Goal: Task Accomplishment & Management: Complete application form

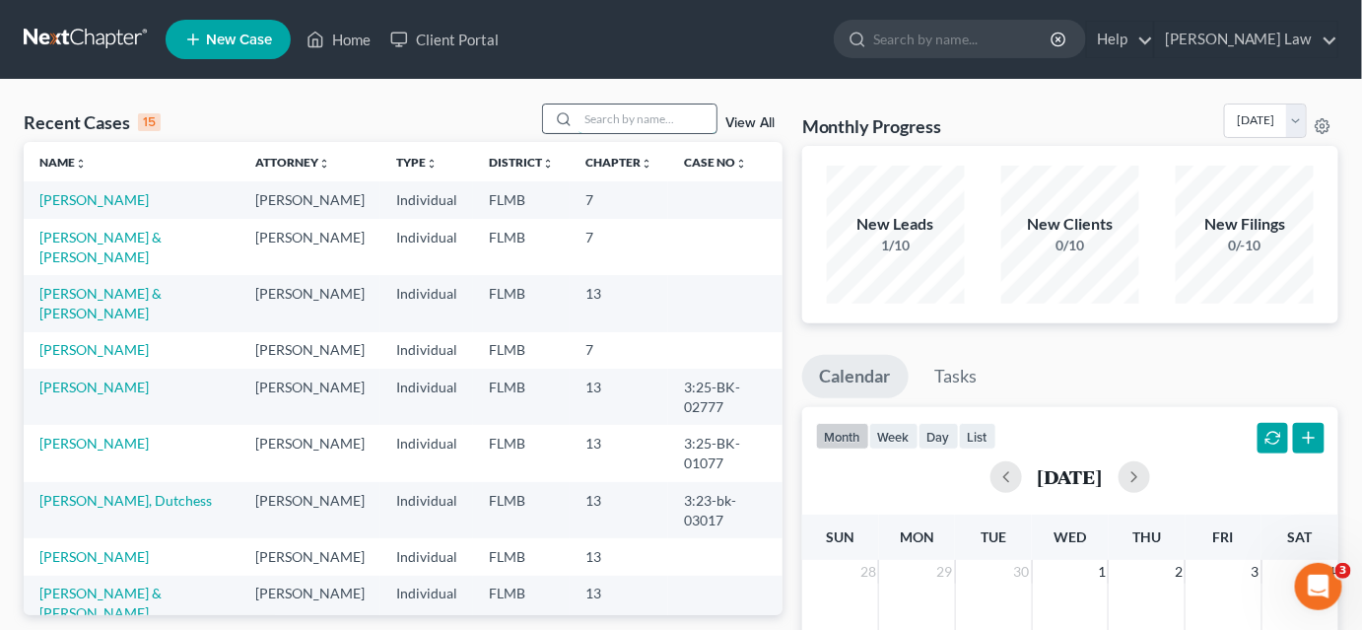
click at [637, 124] on input "search" at bounding box center [647, 118] width 138 height 29
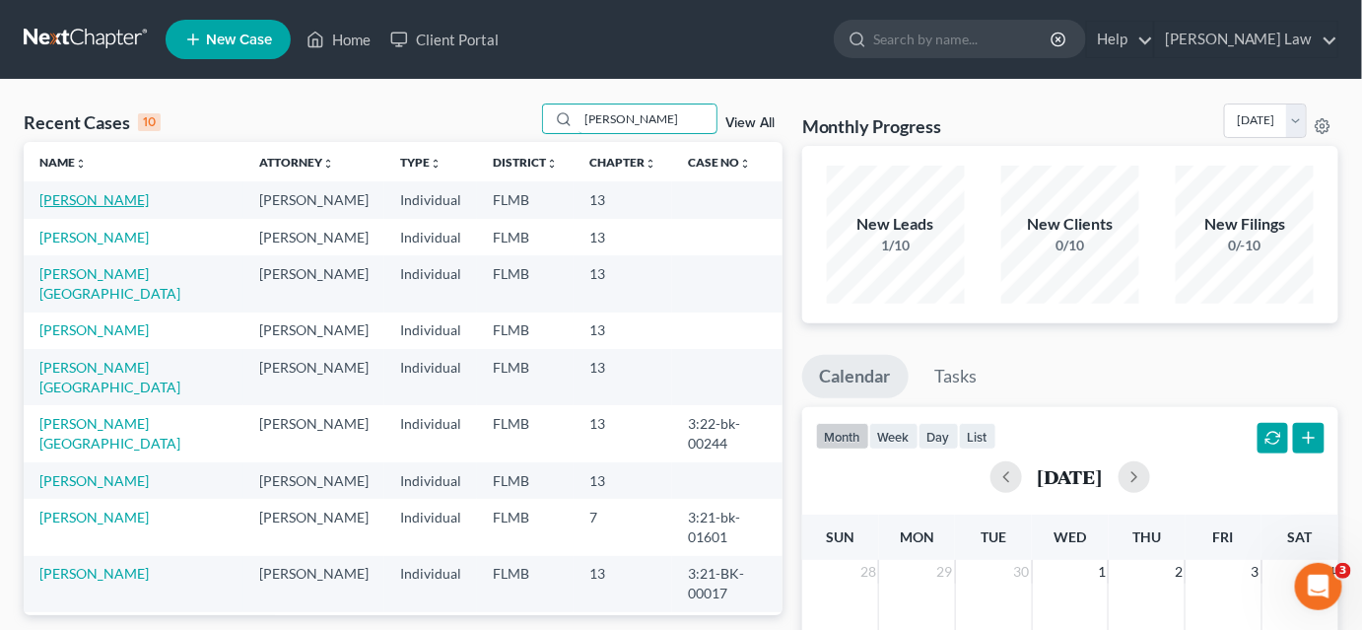
type input "[PERSON_NAME]"
click at [68, 200] on link "[PERSON_NAME]" at bounding box center [93, 199] width 109 height 17
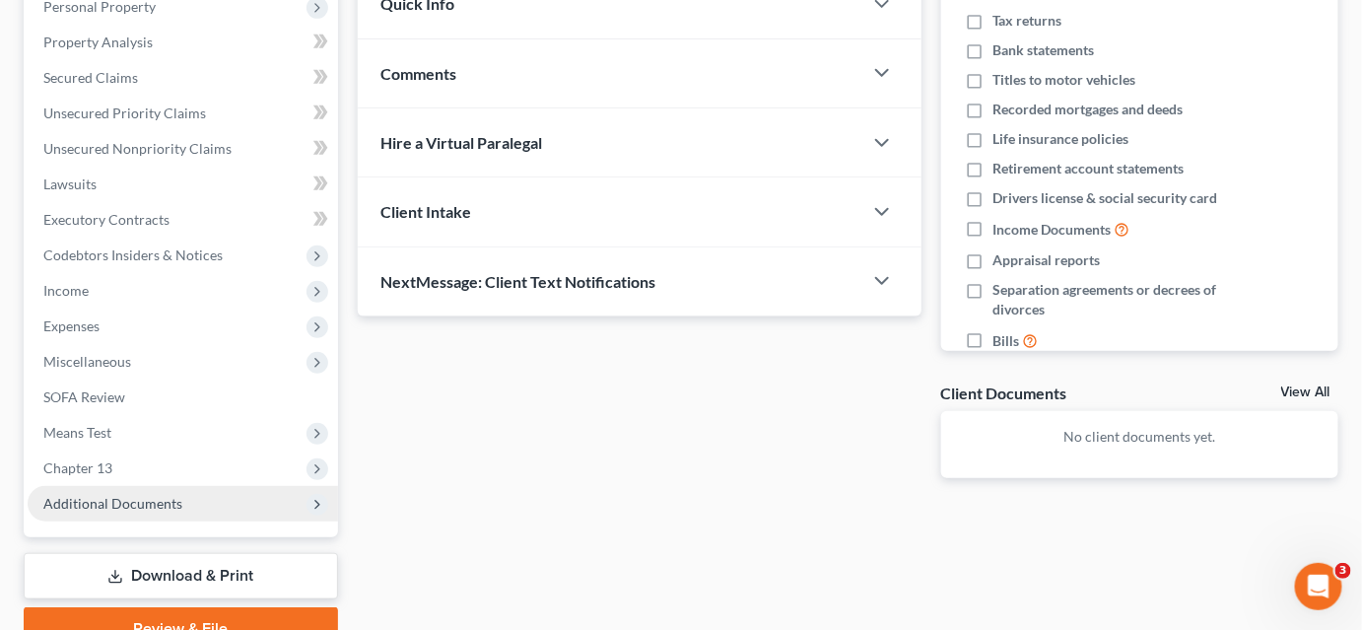
scroll to position [451, 0]
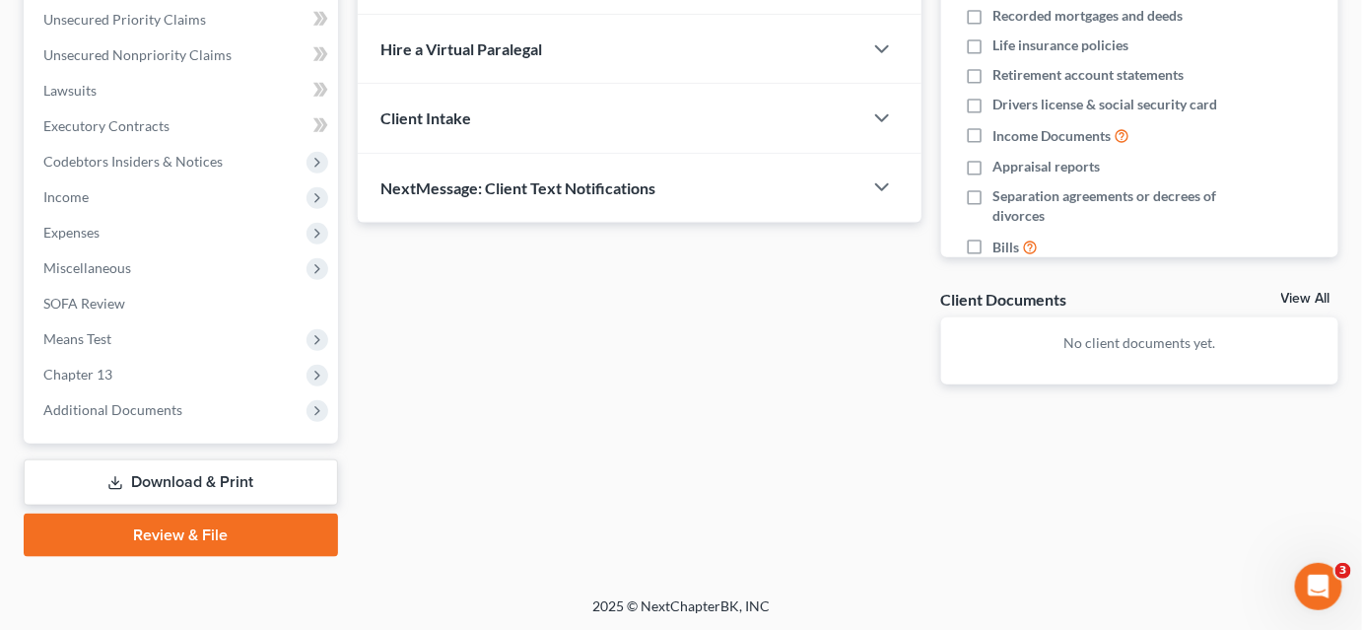
click at [181, 484] on link "Download & Print" at bounding box center [181, 482] width 314 height 46
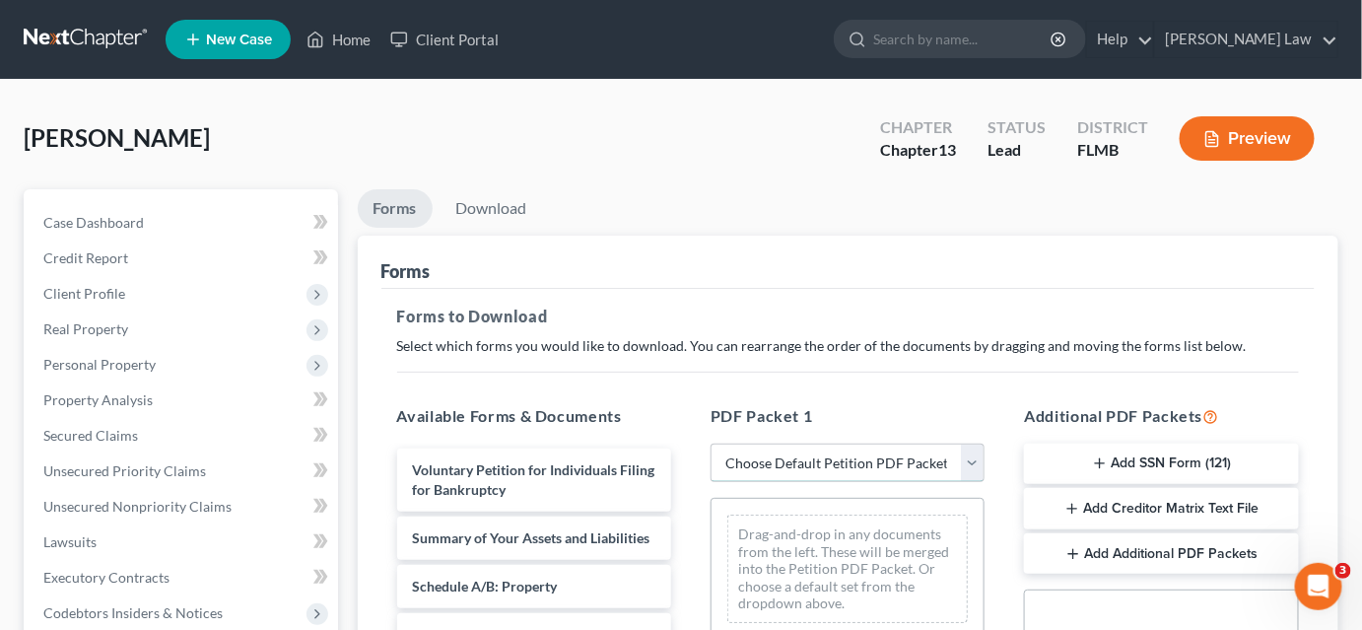
click at [750, 461] on select "Choose Default Petition PDF Packet Complete Bankruptcy Petition (all forms and …" at bounding box center [847, 462] width 274 height 39
select select "0"
click at [717, 443] on select "Choose Default Petition PDF Packet Complete Bankruptcy Petition (all forms and …" at bounding box center [847, 462] width 274 height 39
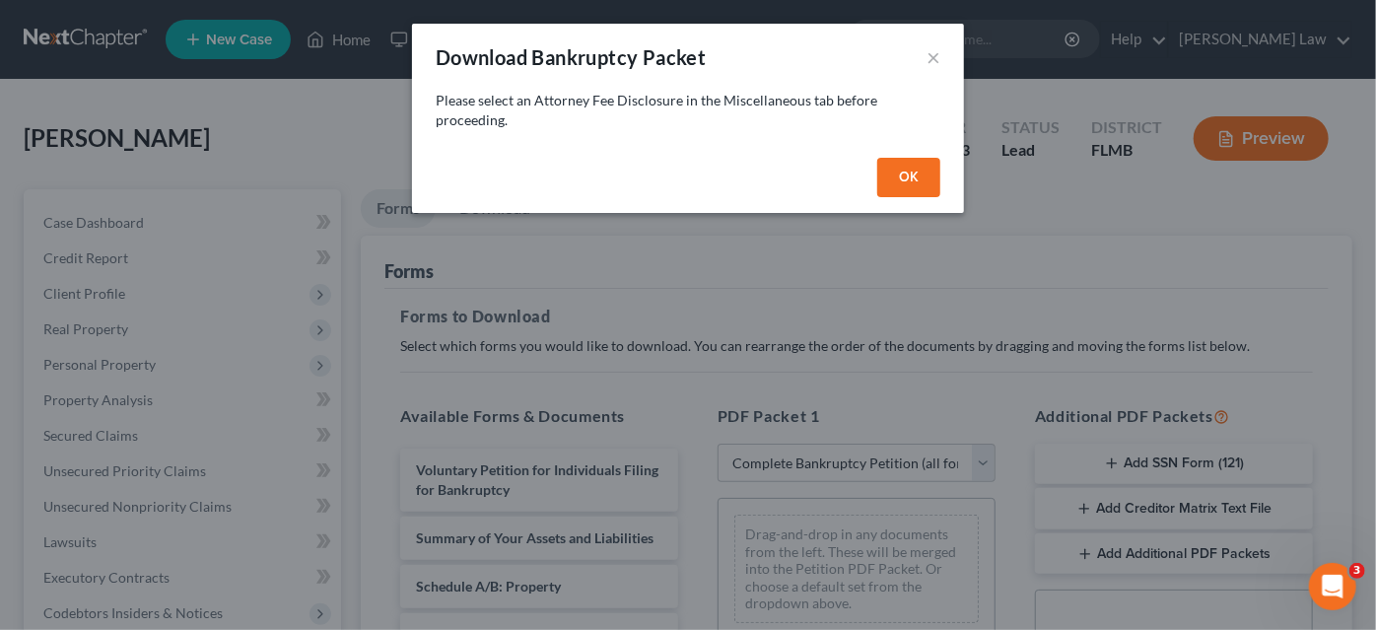
click at [896, 170] on button "OK" at bounding box center [908, 177] width 63 height 39
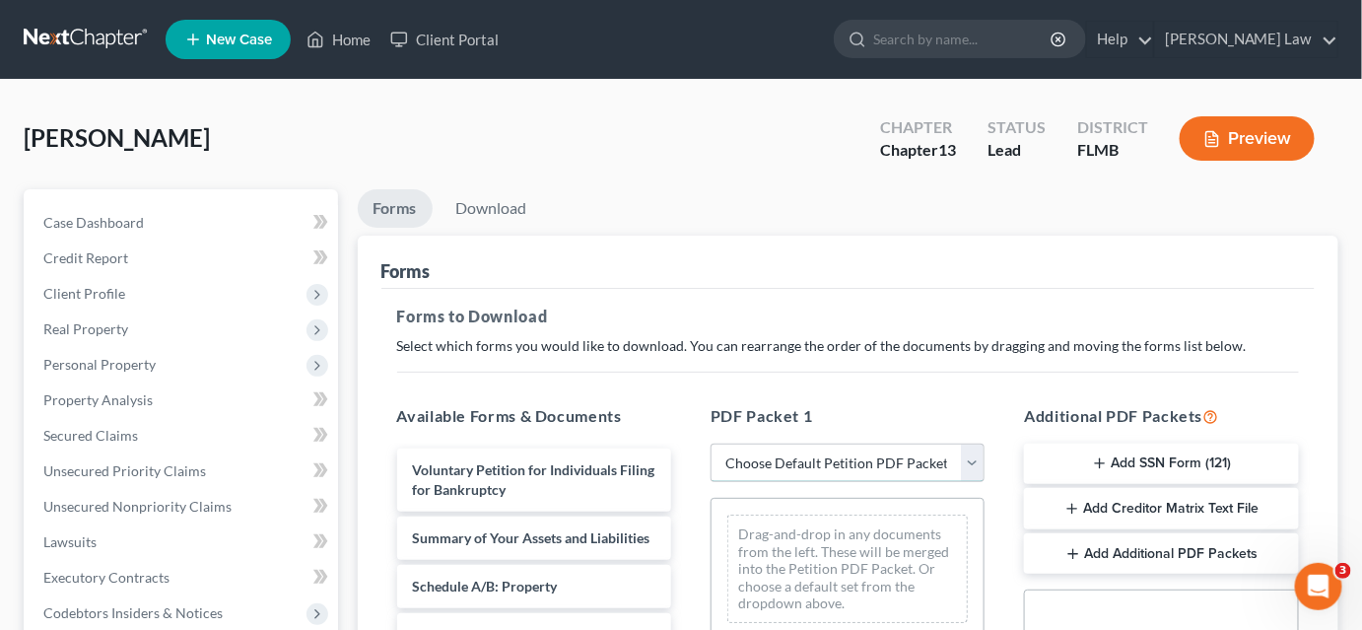
click at [822, 467] on select "Choose Default Petition PDF Packet Complete Bankruptcy Petition (all forms and …" at bounding box center [847, 462] width 274 height 39
select select "0"
click at [717, 443] on select "Choose Default Petition PDF Packet Complete Bankruptcy Petition (all forms and …" at bounding box center [847, 462] width 274 height 39
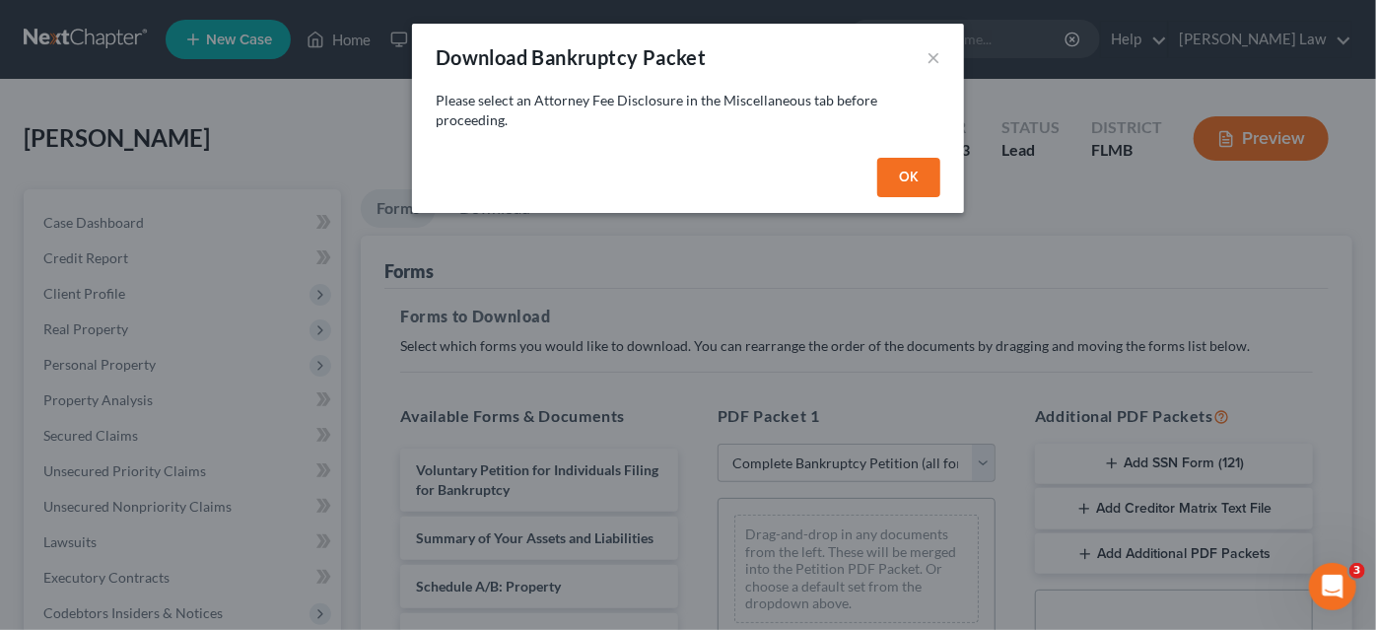
click at [922, 177] on button "OK" at bounding box center [908, 177] width 63 height 39
select select
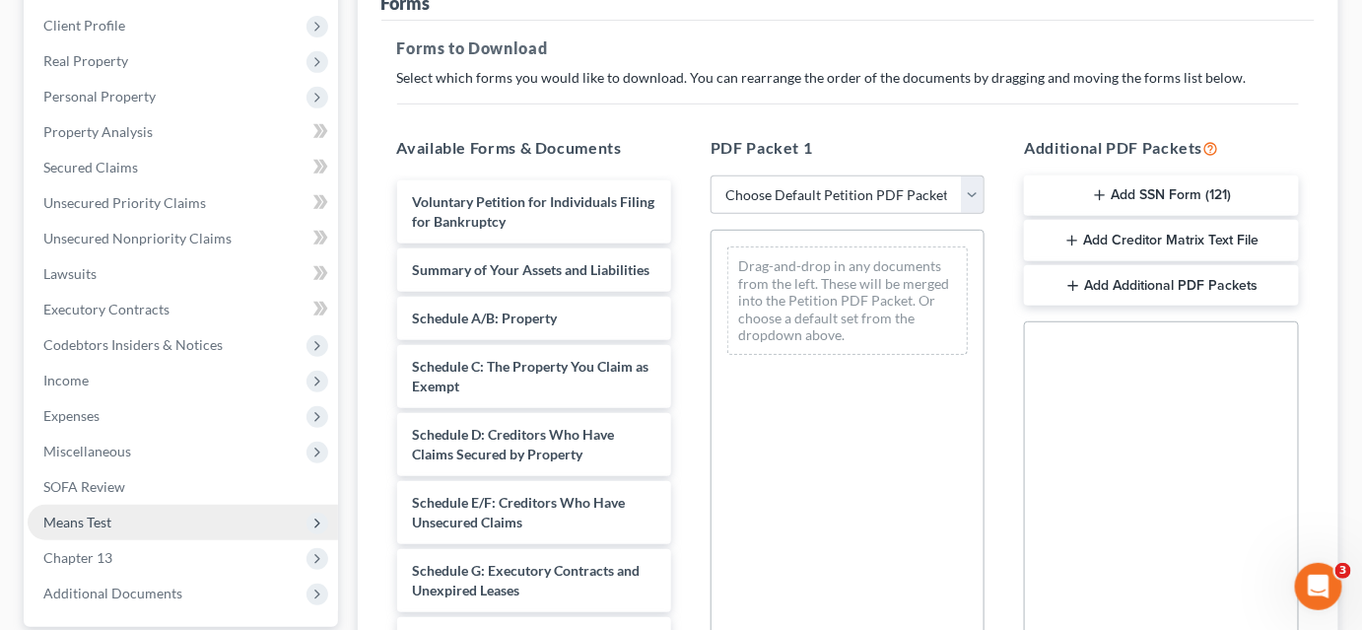
scroll to position [358, 0]
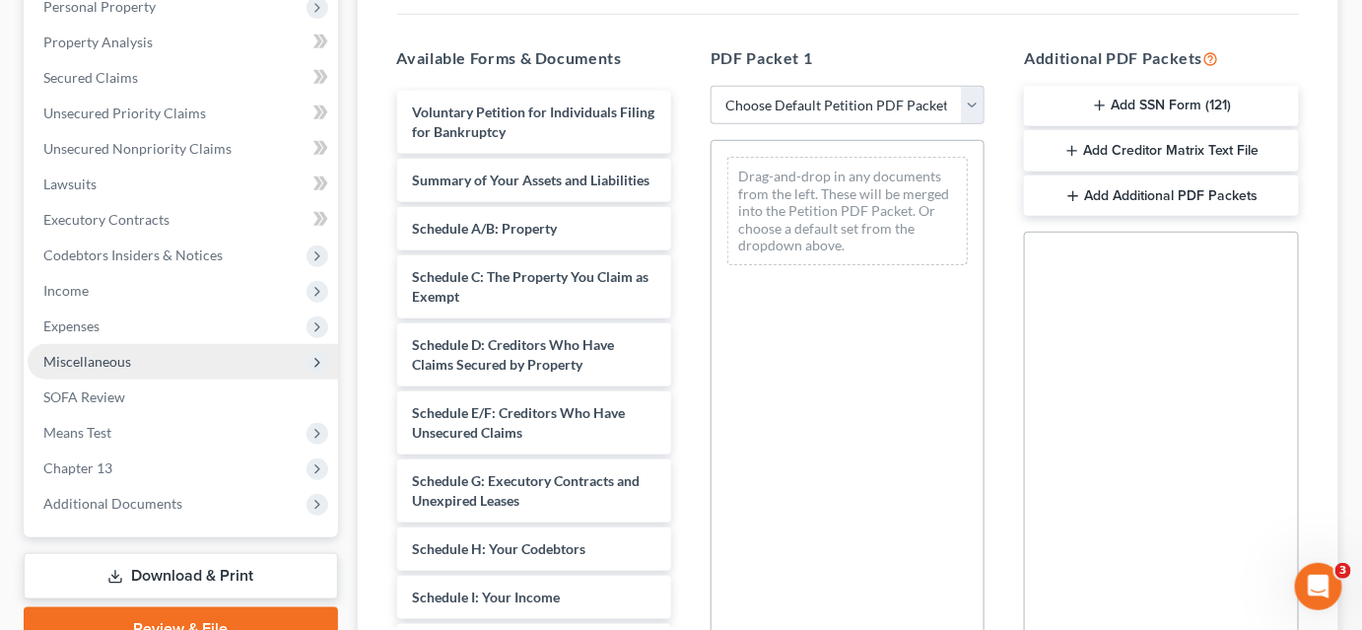
click at [130, 372] on span "Miscellaneous" at bounding box center [183, 361] width 310 height 35
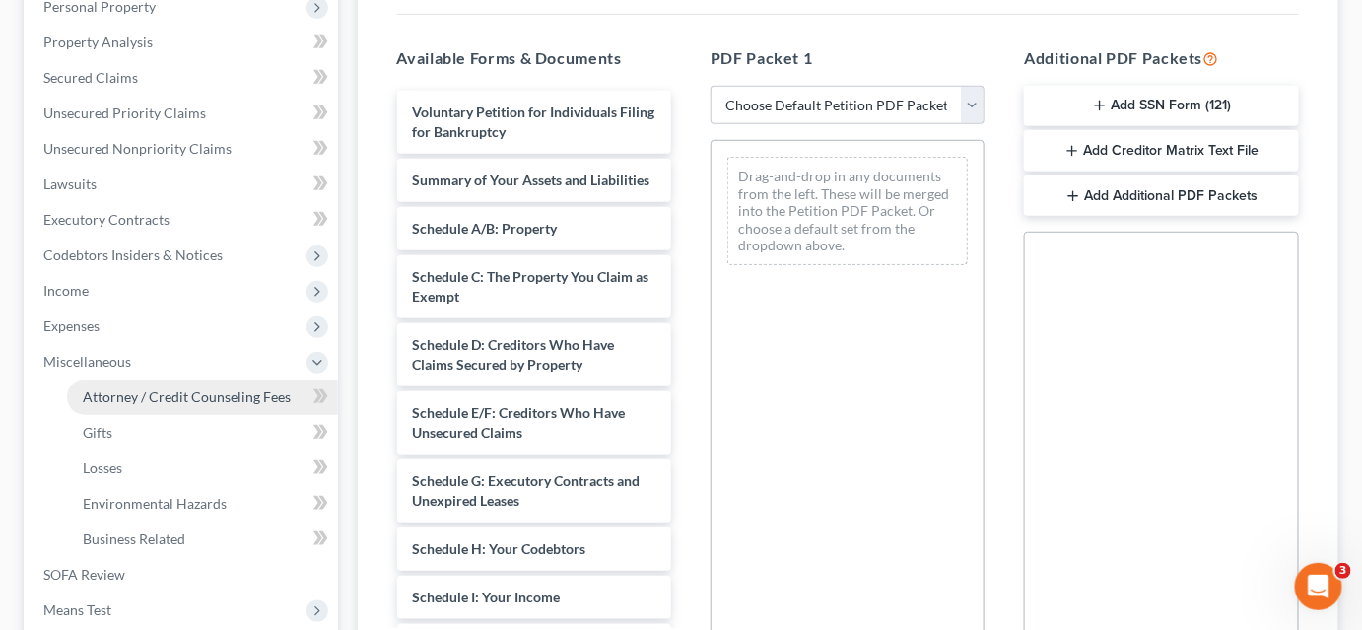
click at [121, 390] on span "Attorney / Credit Counseling Fees" at bounding box center [187, 396] width 208 height 17
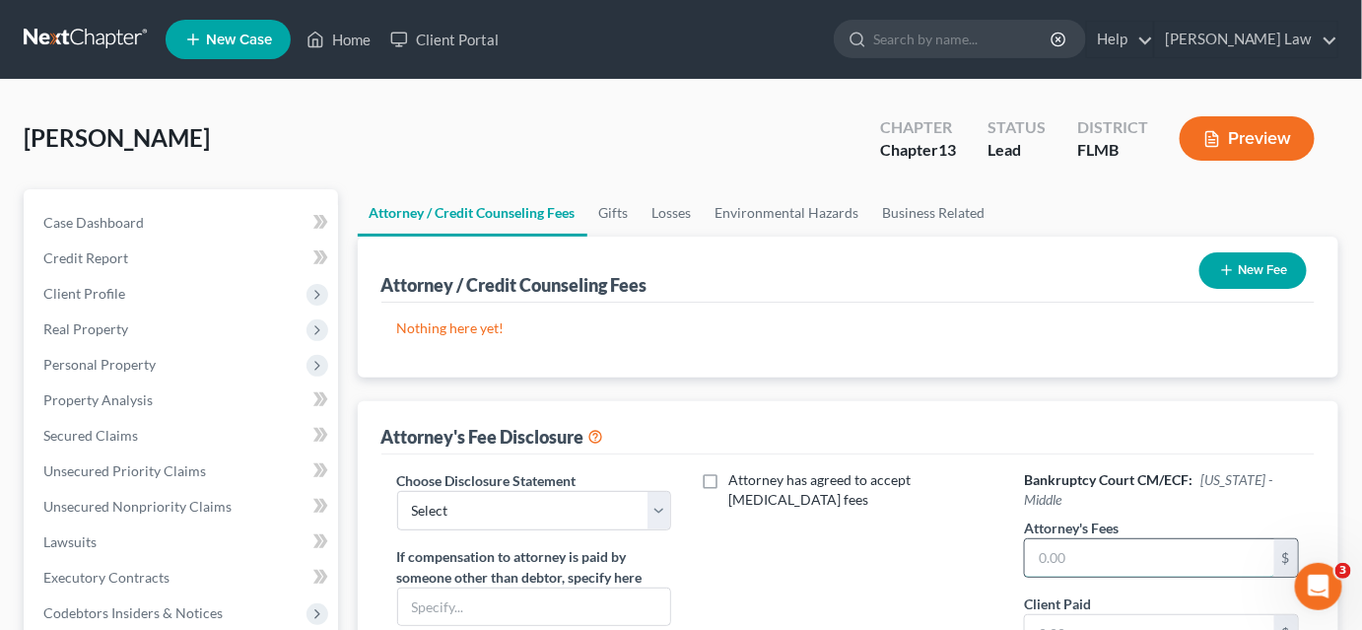
click at [1043, 539] on input "text" at bounding box center [1149, 557] width 249 height 37
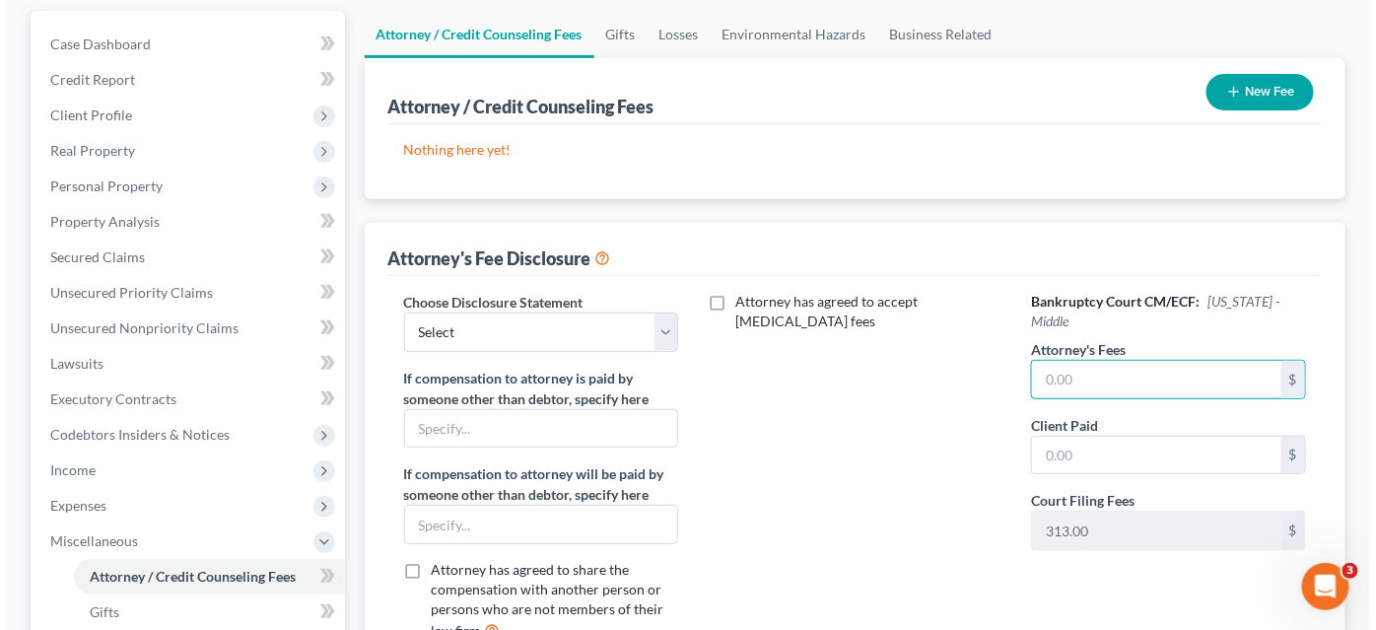
scroll to position [89, 0]
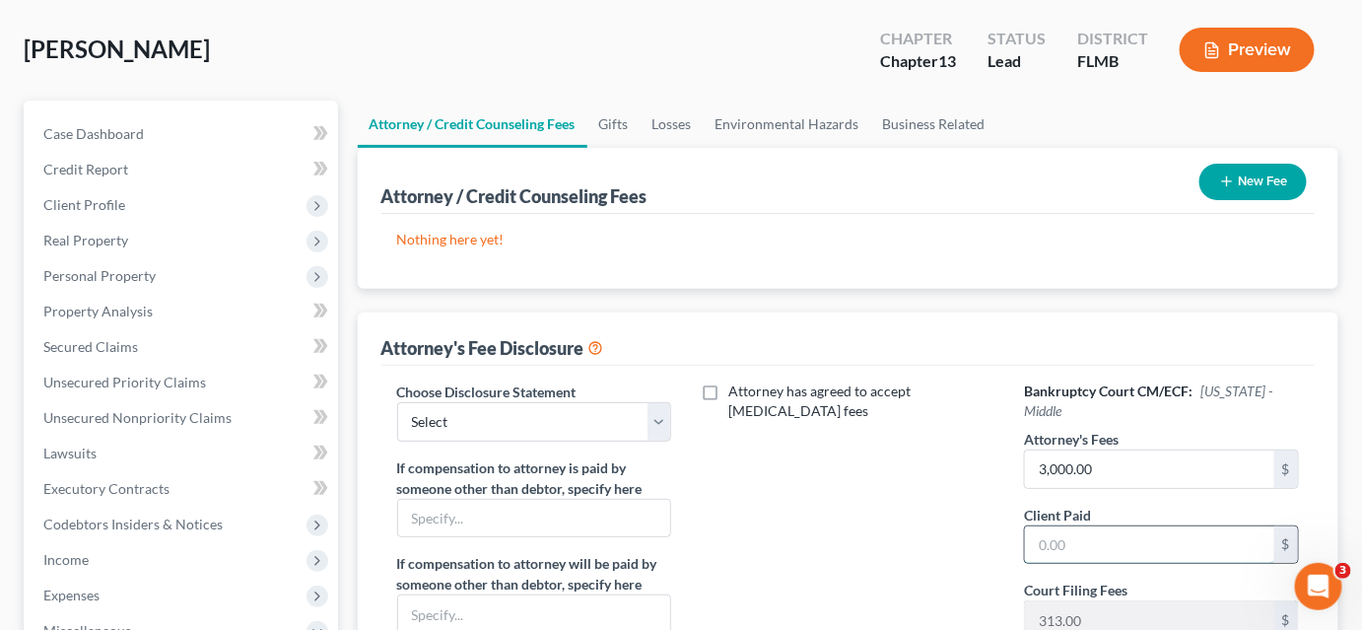
click at [1049, 526] on input "text" at bounding box center [1149, 544] width 249 height 37
click at [1091, 450] on input "3,000.00" at bounding box center [1149, 468] width 249 height 37
type input "3,500.00"
click at [1073, 532] on input "text" at bounding box center [1149, 544] width 249 height 37
type input "1,000.00"
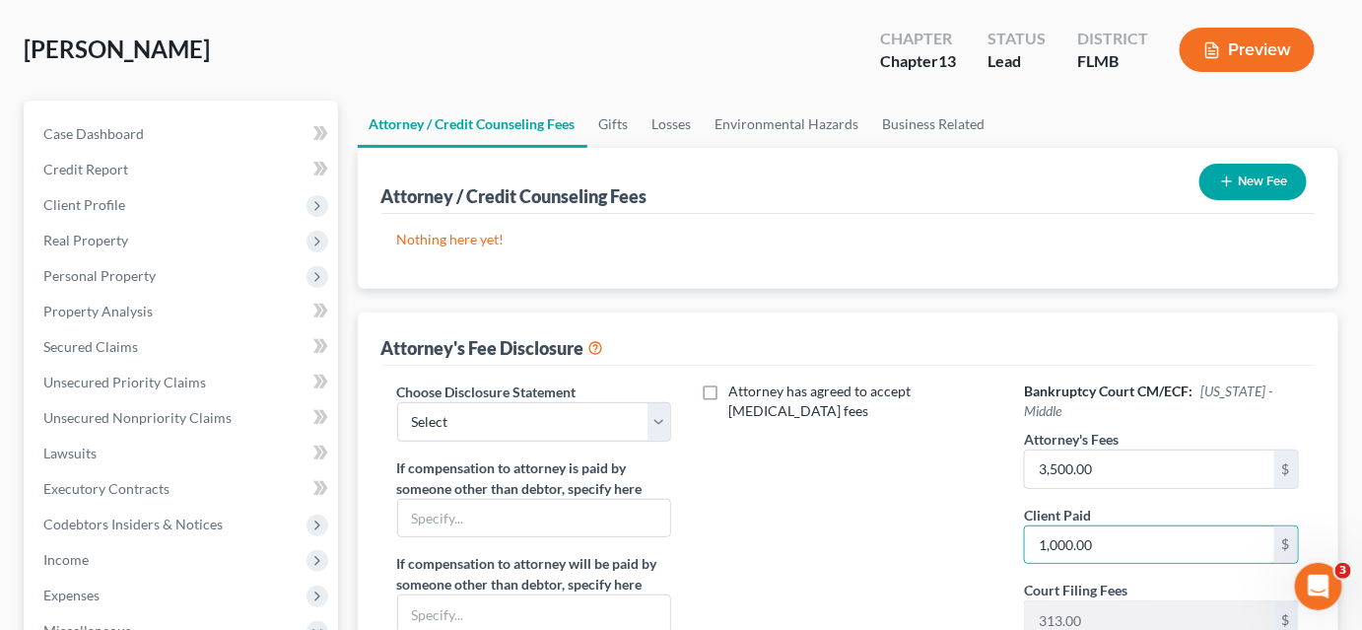
click at [1275, 172] on button "New Fee" at bounding box center [1252, 182] width 107 height 36
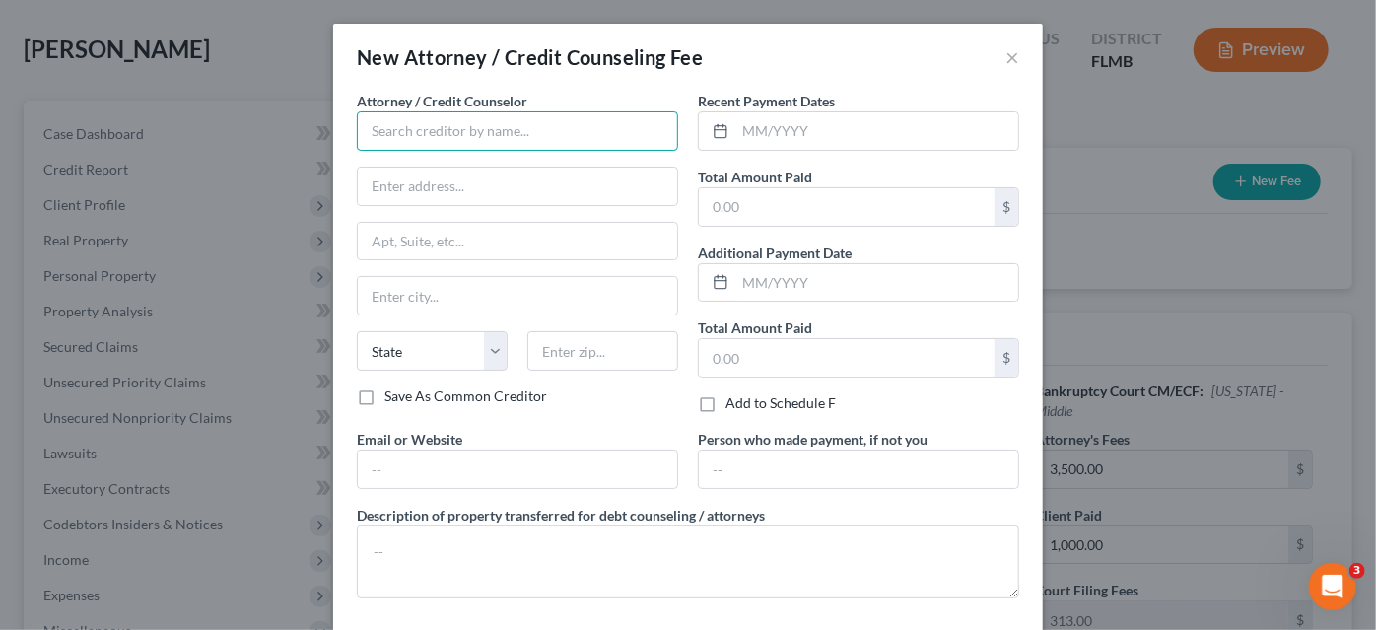
click at [596, 138] on input "text" at bounding box center [517, 130] width 321 height 39
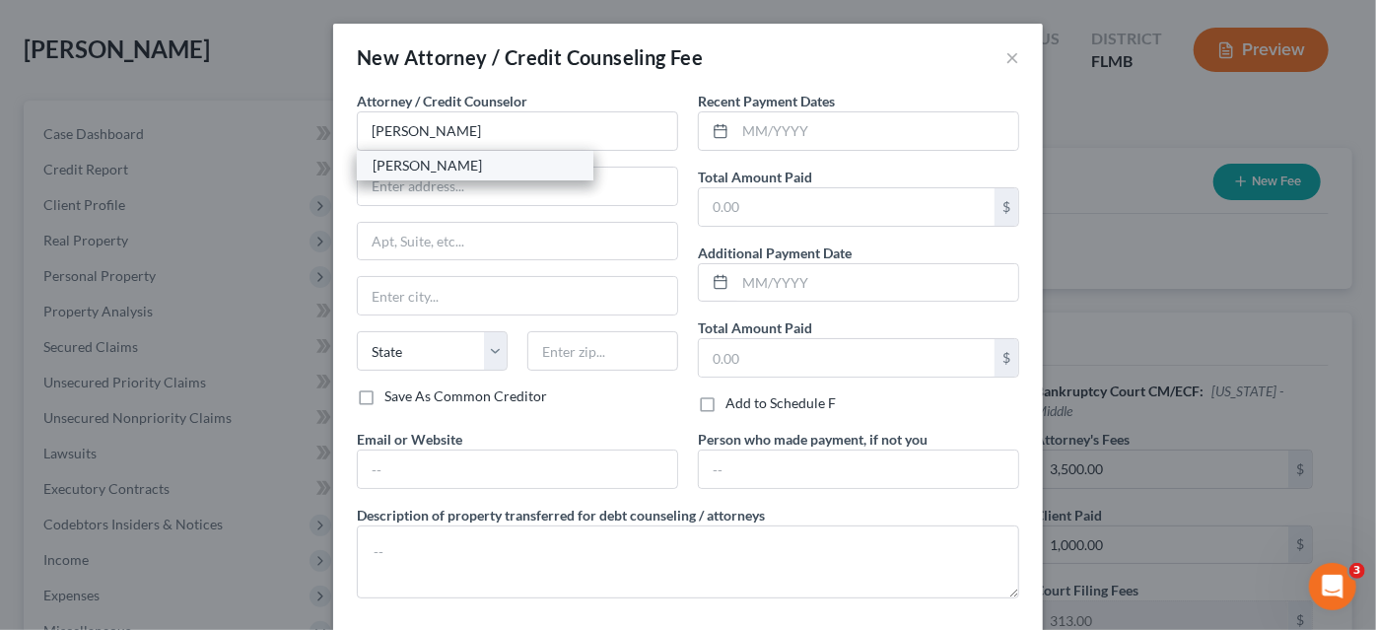
click at [479, 168] on div "[PERSON_NAME]" at bounding box center [474, 166] width 205 height 20
type input "[PERSON_NAME]"
type input "[STREET_ADDRESS]"
type input "#404"
type input "[GEOGRAPHIC_DATA]"
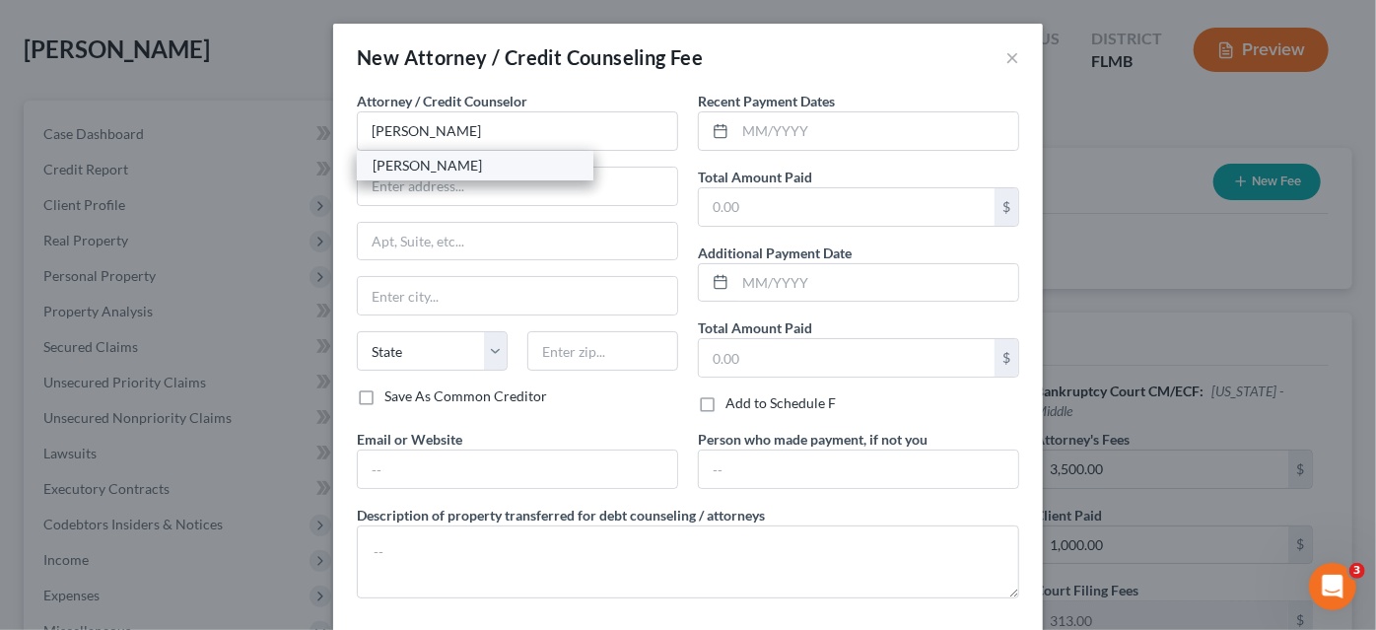
select select "9"
type input "32202"
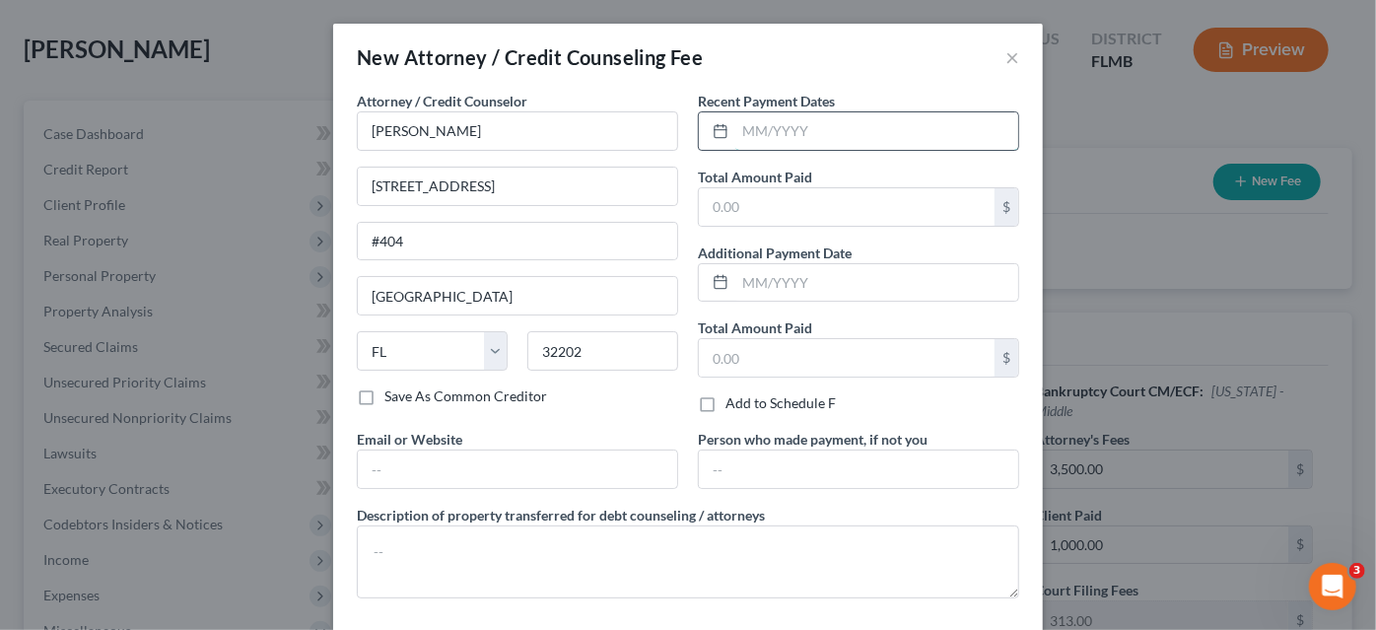
click at [840, 135] on input "text" at bounding box center [876, 130] width 283 height 37
type input "[DATE]"
click at [817, 217] on input "text" at bounding box center [847, 206] width 296 height 37
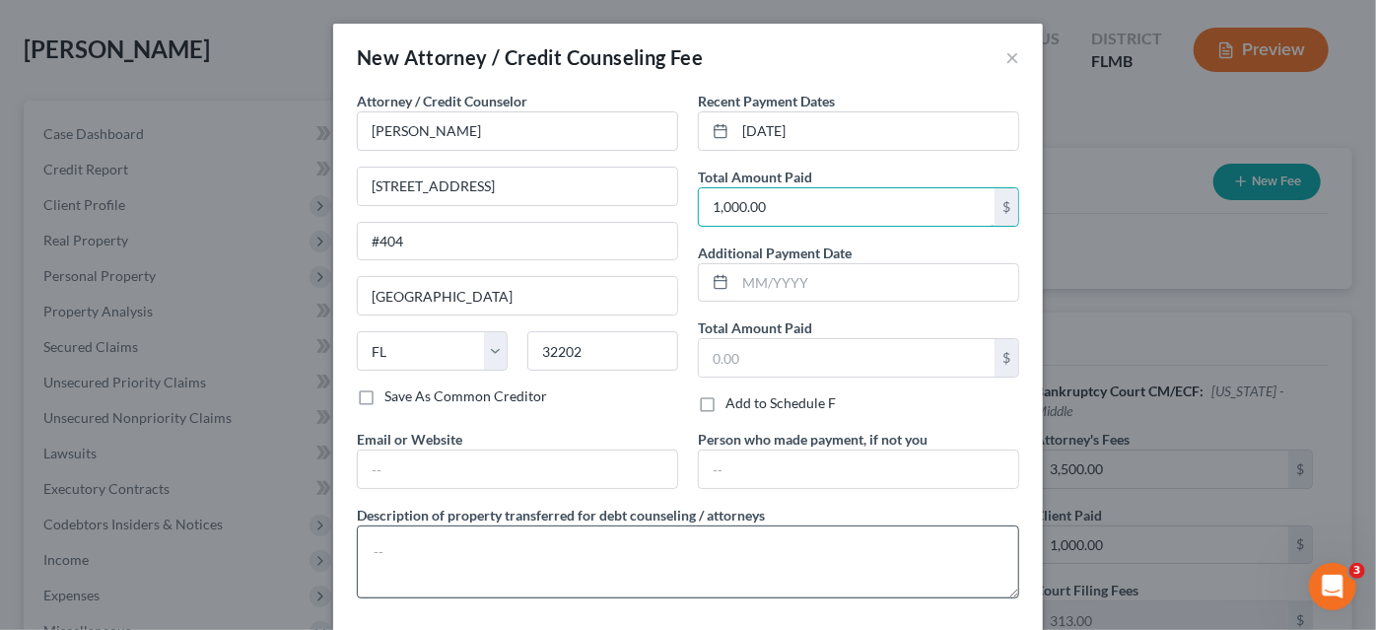
type input "1,000.00"
click at [590, 532] on textarea at bounding box center [688, 561] width 662 height 73
type textarea "C"
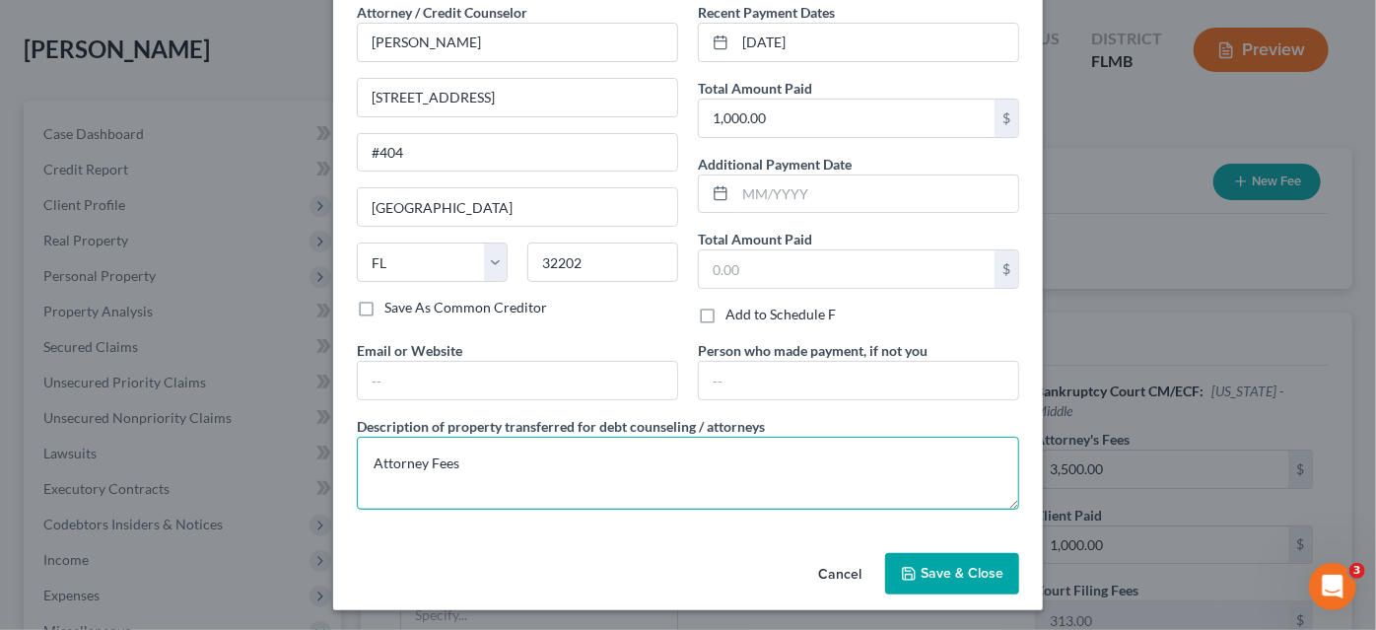
type textarea "Attorney Fees"
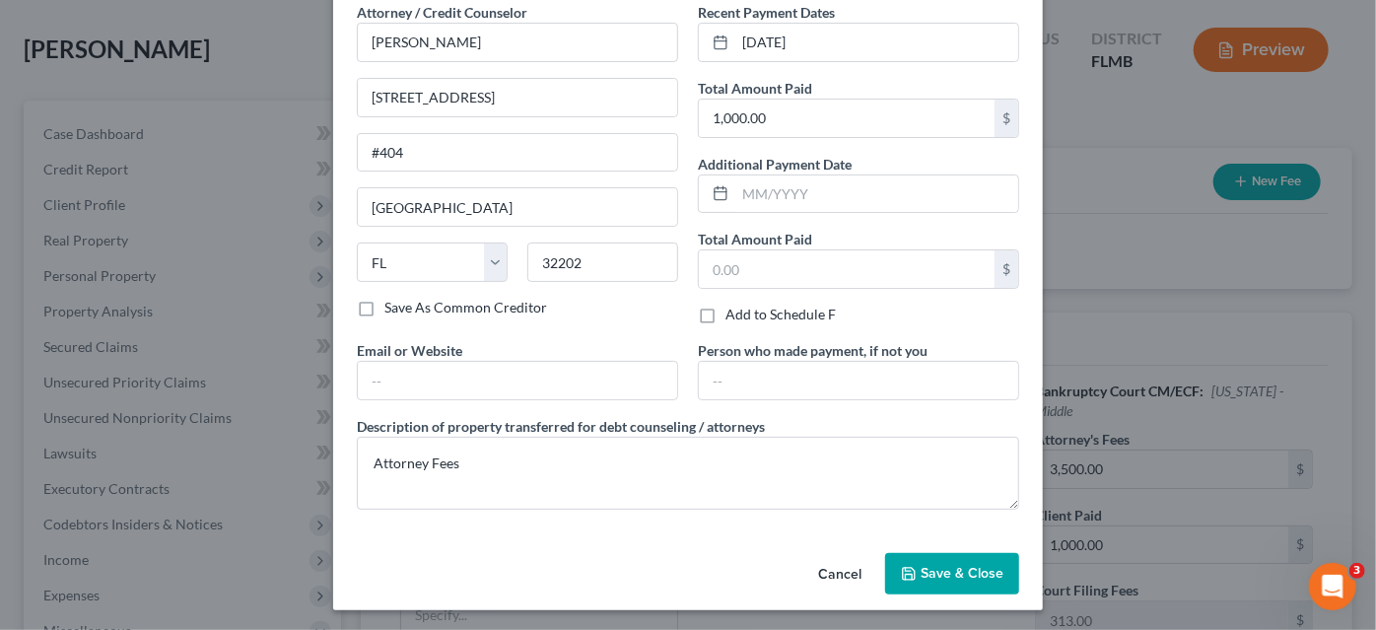
click at [931, 565] on span "Save & Close" at bounding box center [961, 573] width 83 height 17
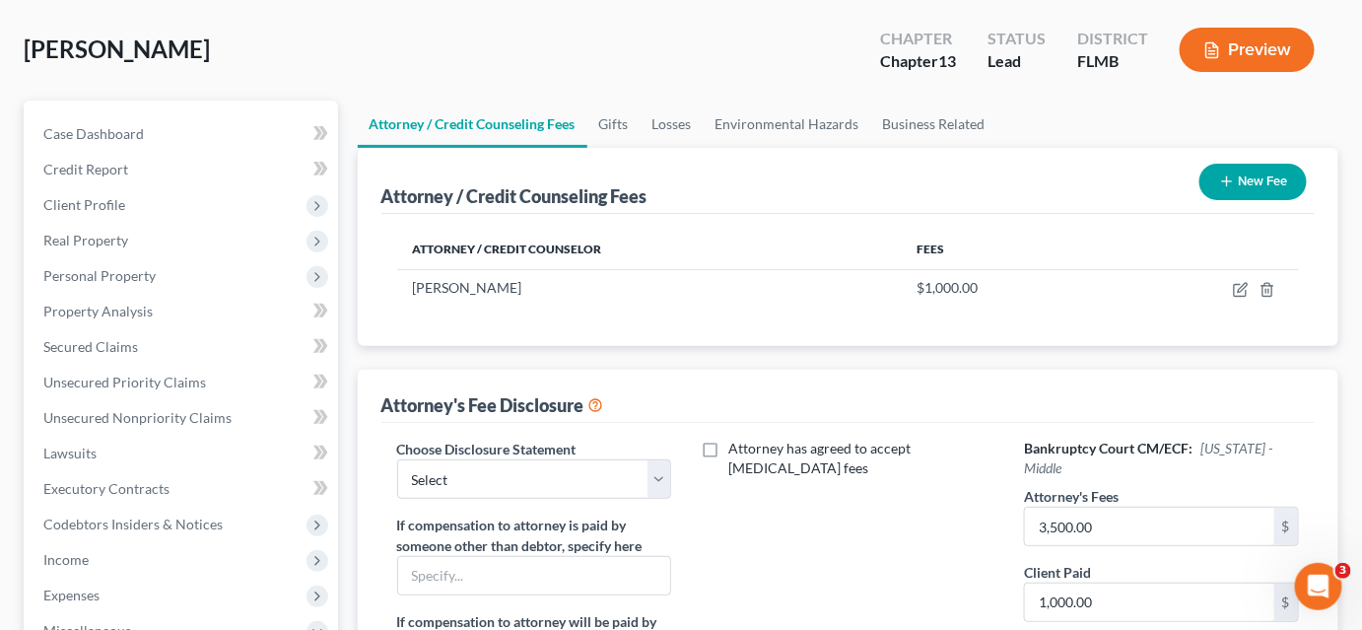
click at [1240, 185] on button "New Fee" at bounding box center [1252, 182] width 107 height 36
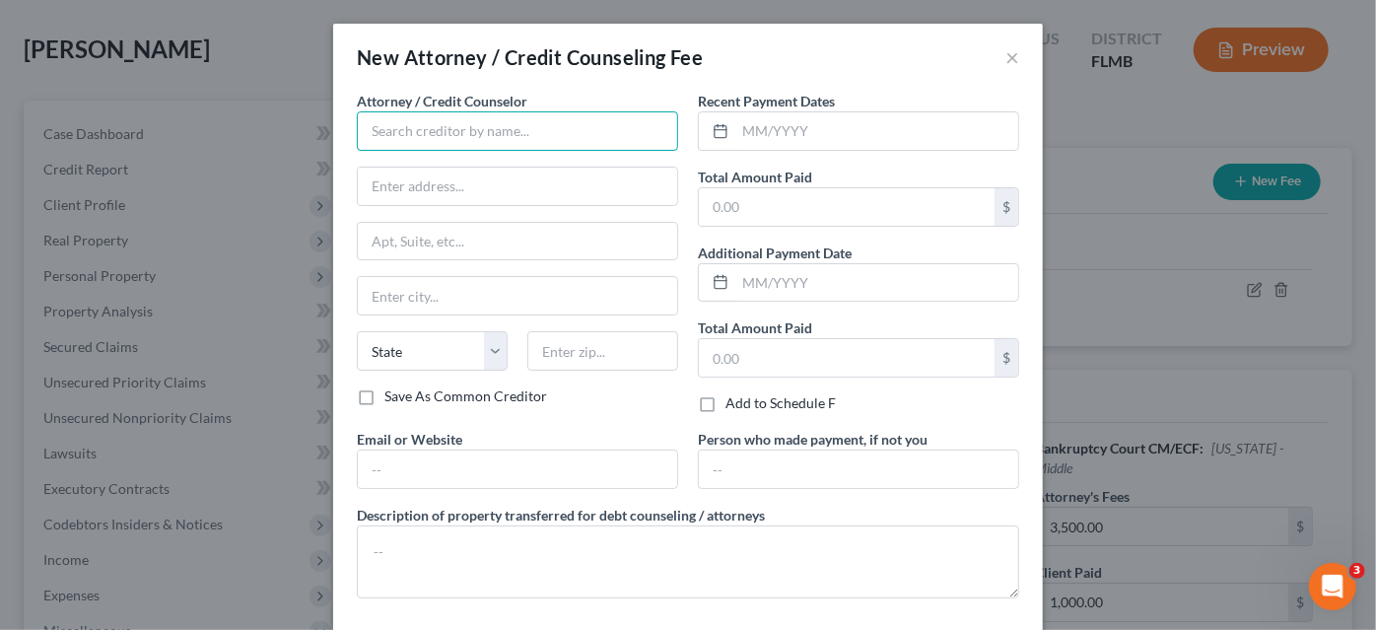
click at [553, 133] on input "text" at bounding box center [517, 130] width 321 height 39
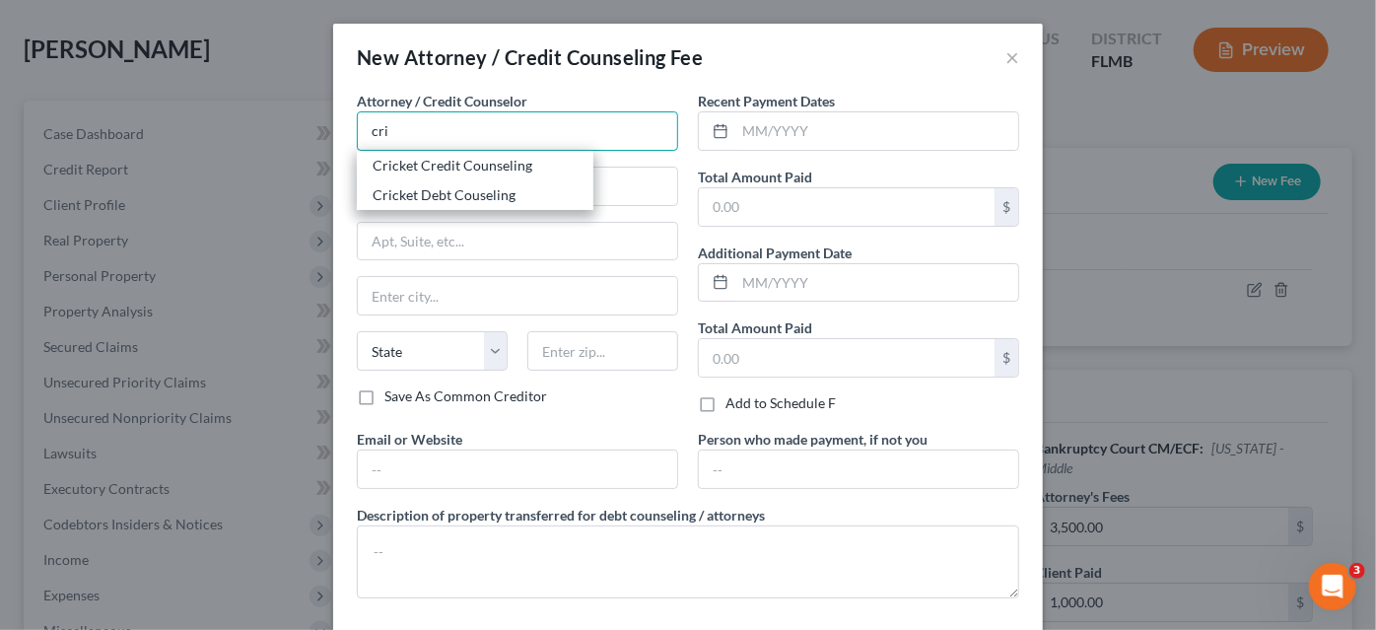
type input "Cricket Credit Counseling"
type input "n/a"
select select "9"
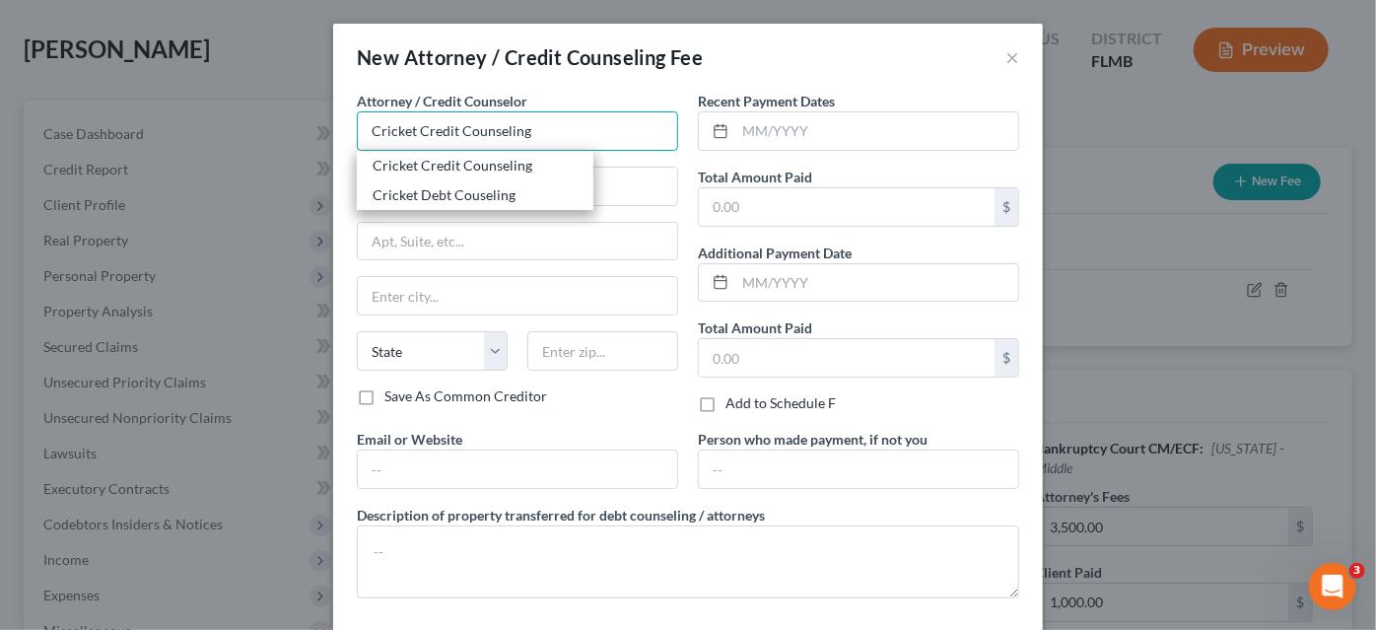
type input "n/a"
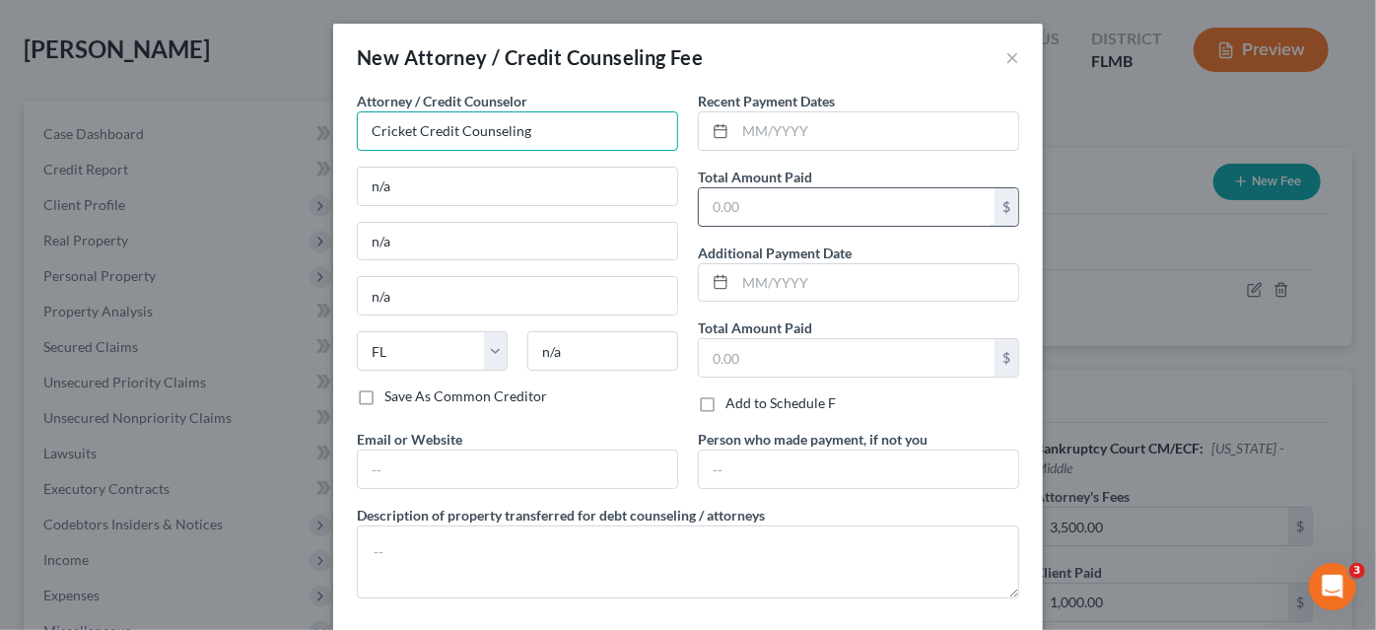
type input "Cricket Credit Counseling"
click at [739, 202] on input "text" at bounding box center [847, 206] width 296 height 37
type input "24.00"
click at [766, 143] on input "text" at bounding box center [876, 130] width 283 height 37
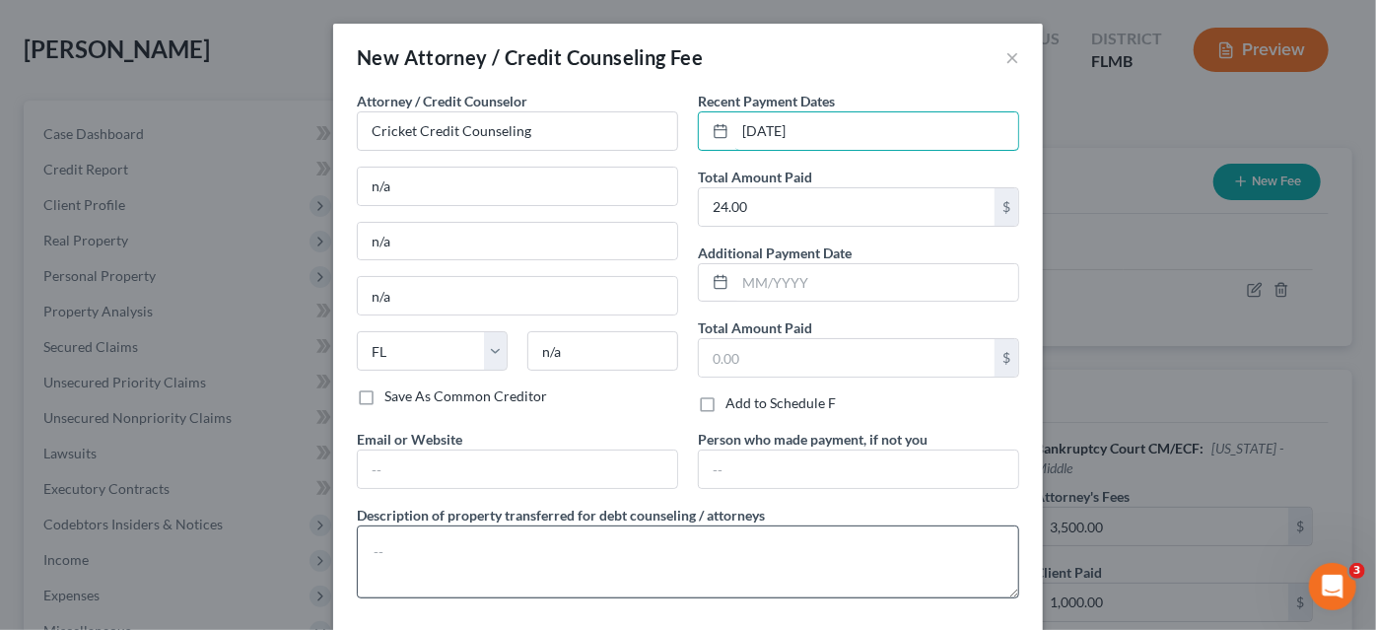
type input "[DATE]"
click at [635, 556] on textarea at bounding box center [688, 561] width 662 height 73
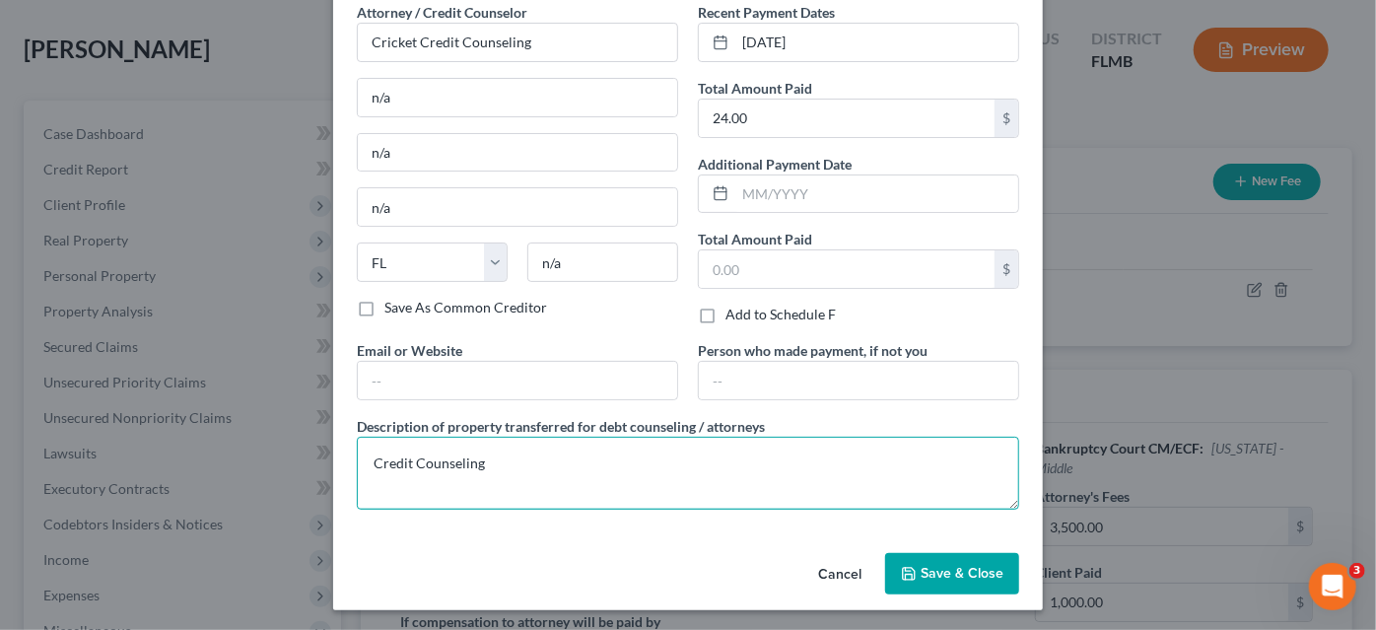
type textarea "Credit Counseling"
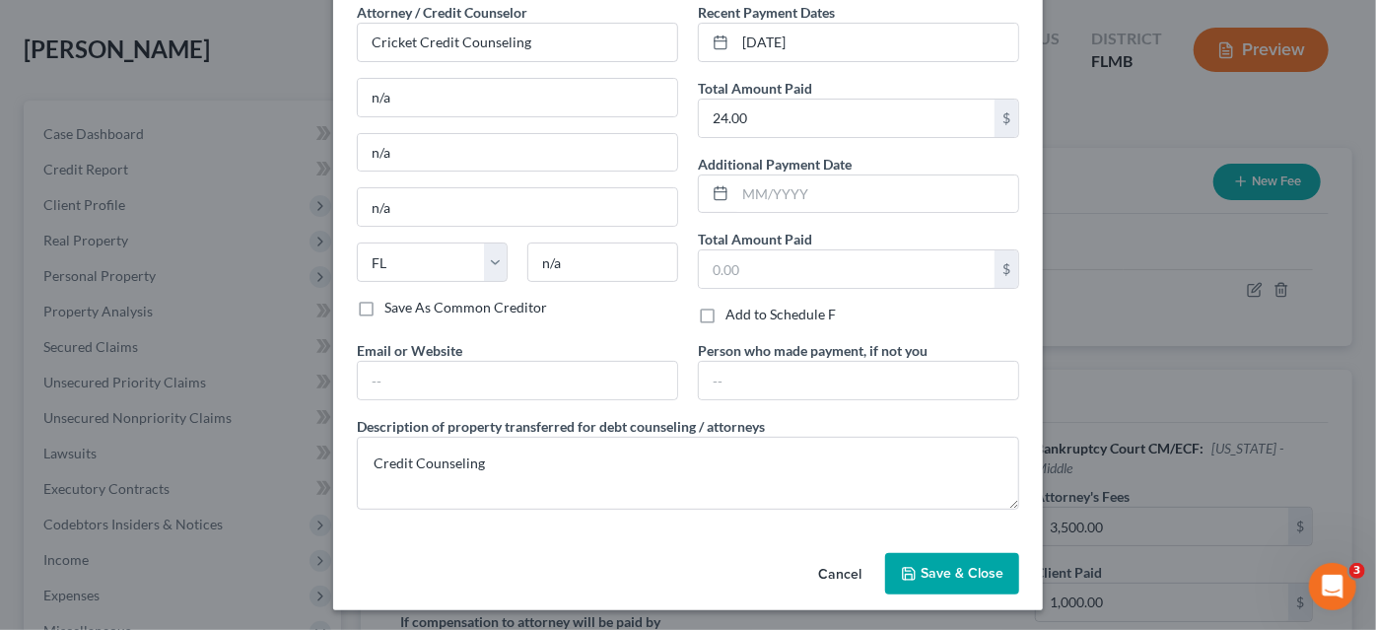
click at [905, 559] on button "Save & Close" at bounding box center [952, 573] width 134 height 41
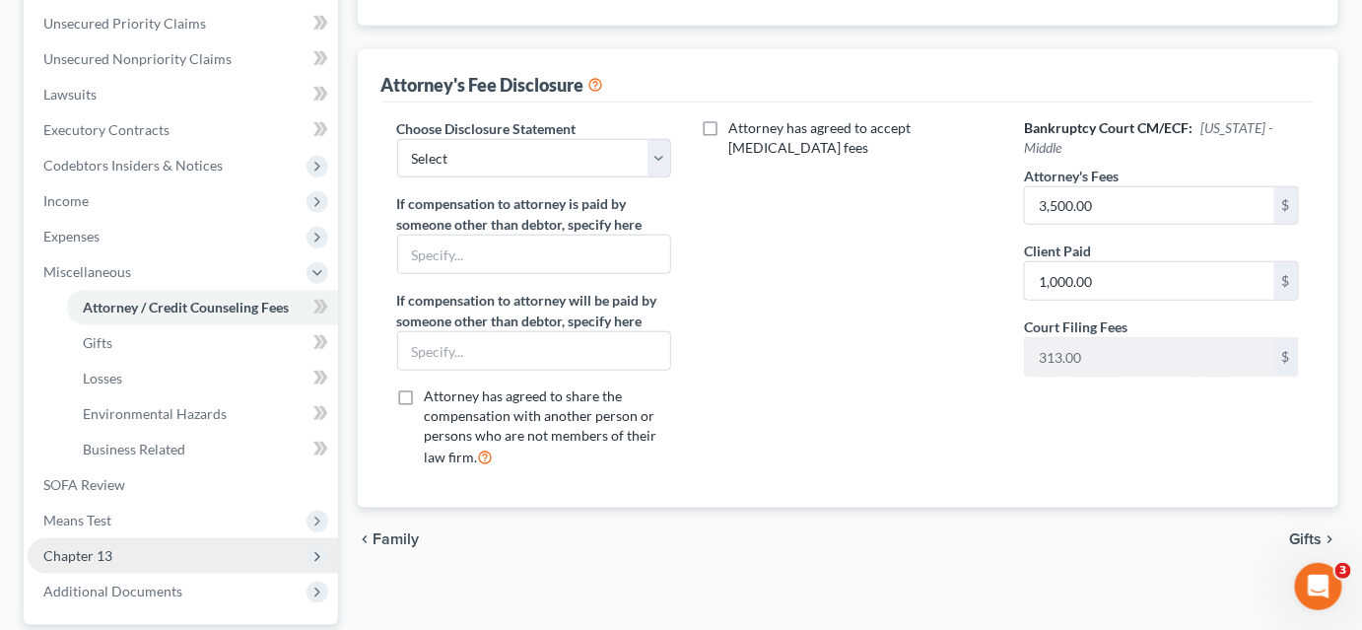
scroll to position [629, 0]
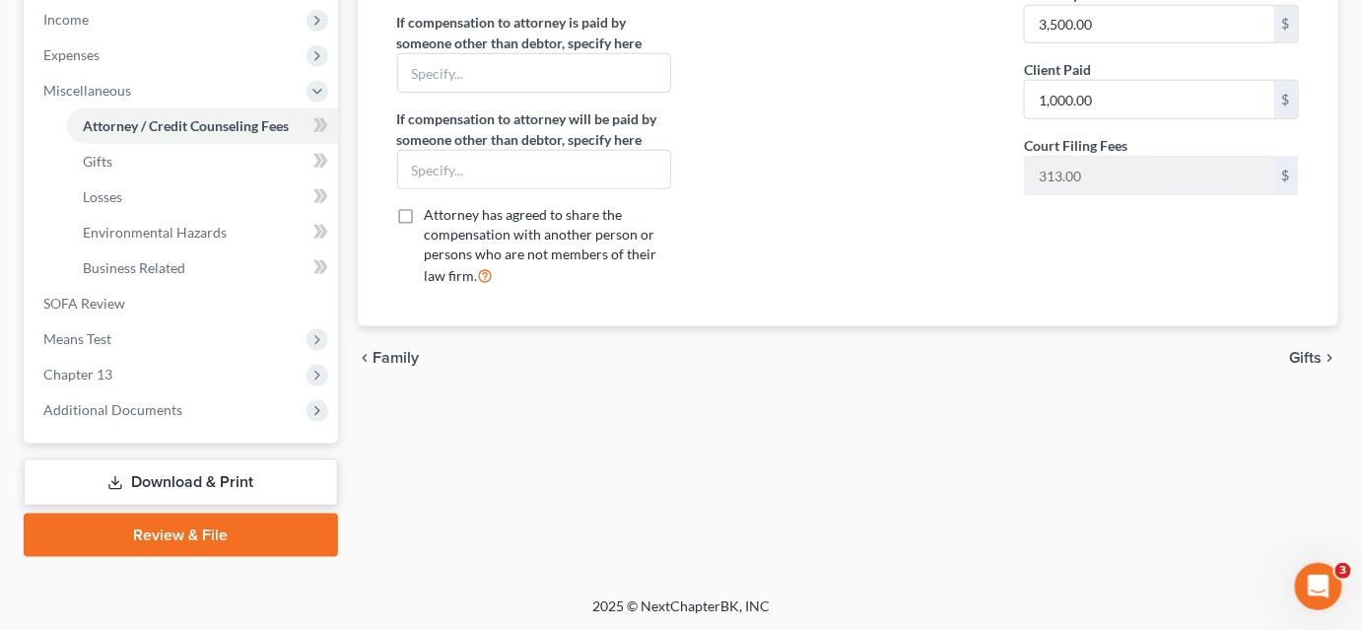
click at [183, 483] on link "Download & Print" at bounding box center [181, 482] width 314 height 46
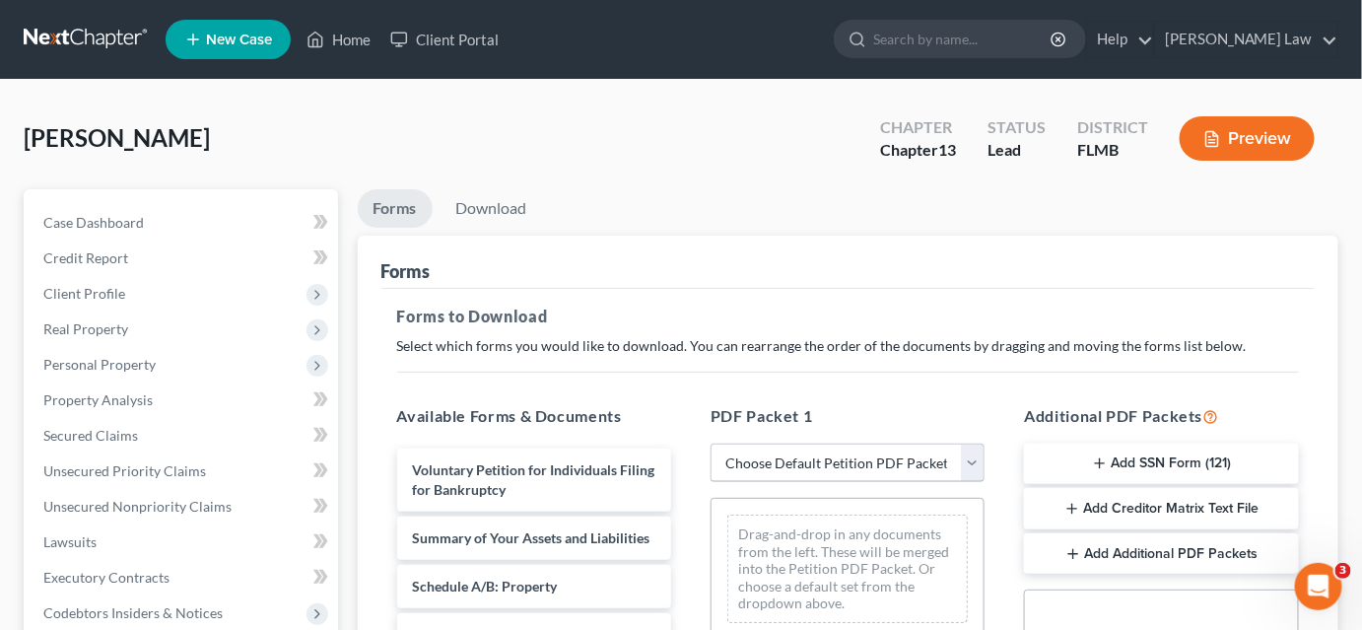
click at [776, 457] on select "Choose Default Petition PDF Packet Complete Bankruptcy Petition (all forms and …" at bounding box center [847, 462] width 274 height 39
select select "0"
click at [717, 443] on select "Choose Default Petition PDF Packet Complete Bankruptcy Petition (all forms and …" at bounding box center [847, 462] width 274 height 39
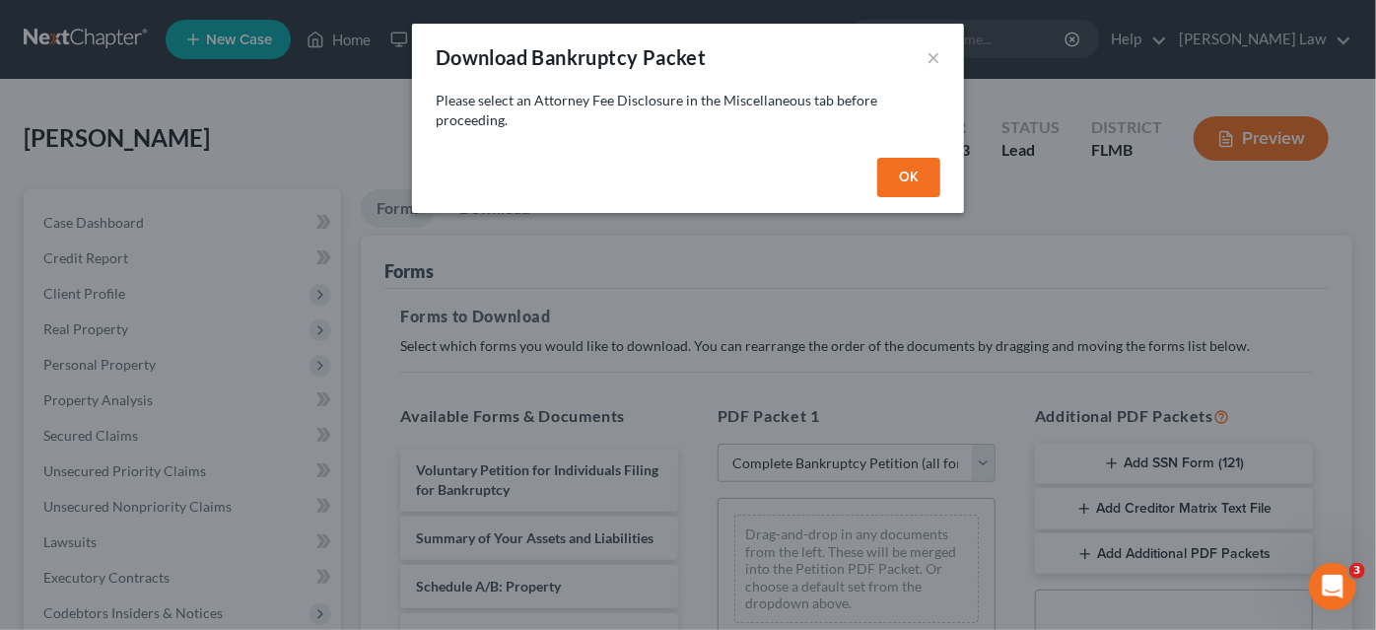
click at [906, 179] on button "OK" at bounding box center [908, 177] width 63 height 39
select select
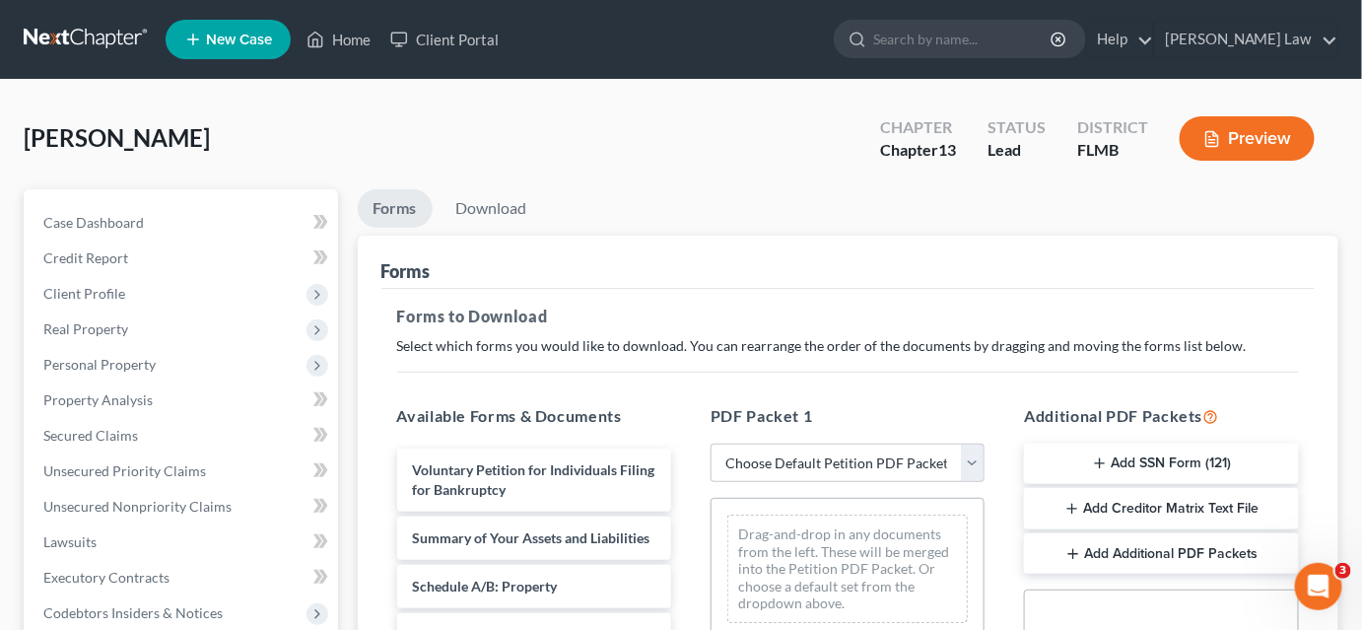
scroll to position [268, 0]
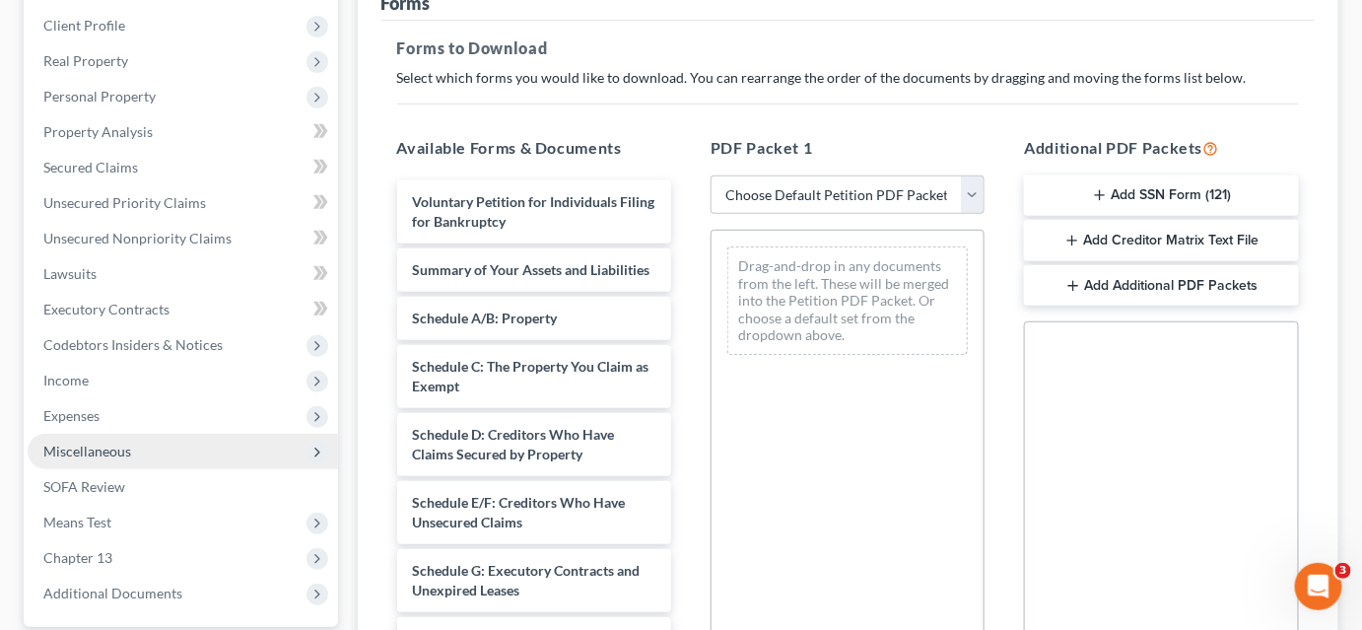
click at [139, 443] on span "Miscellaneous" at bounding box center [183, 451] width 310 height 35
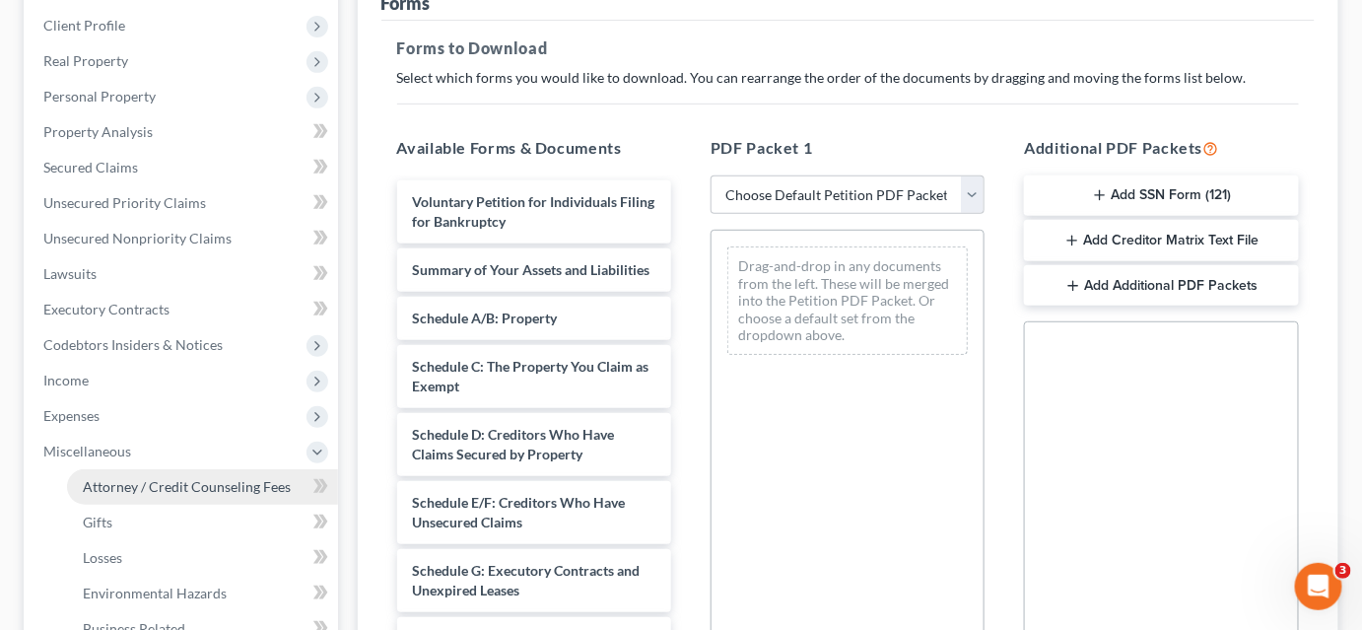
click at [164, 480] on span "Attorney / Credit Counseling Fees" at bounding box center [187, 486] width 208 height 17
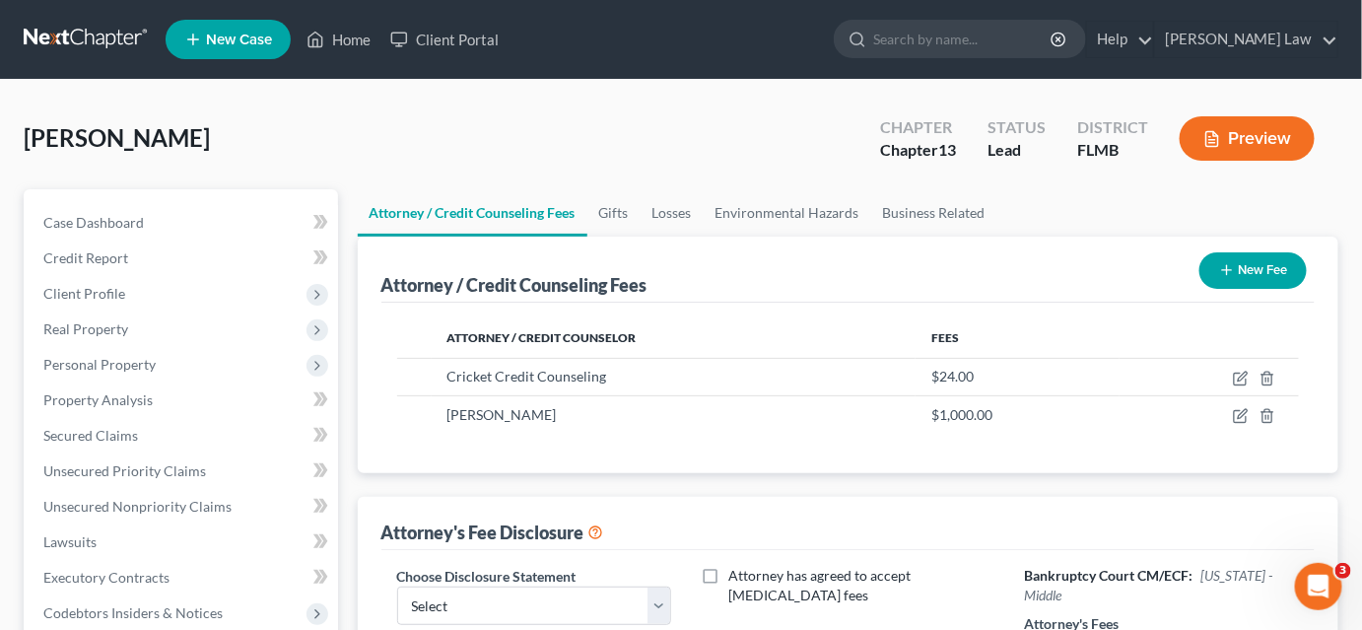
scroll to position [268, 0]
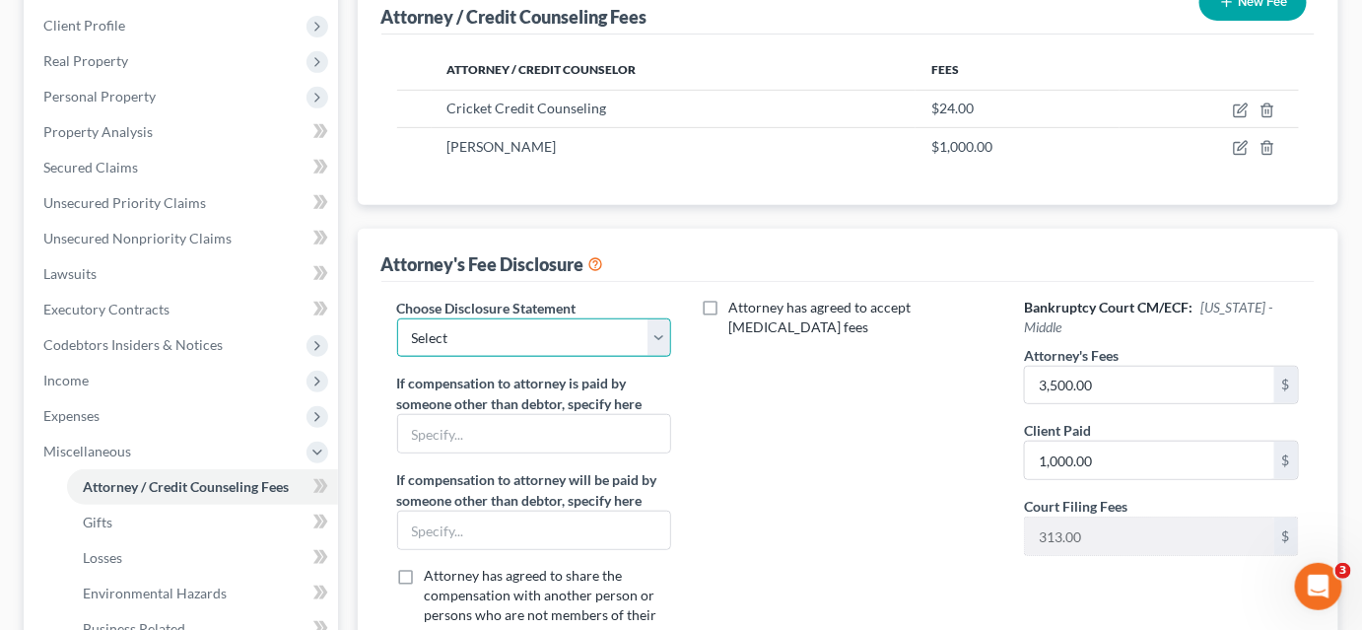
click at [467, 332] on select "Select Attorney" at bounding box center [534, 337] width 274 height 39
select select "0"
click at [397, 318] on select "Select Attorney" at bounding box center [534, 337] width 274 height 39
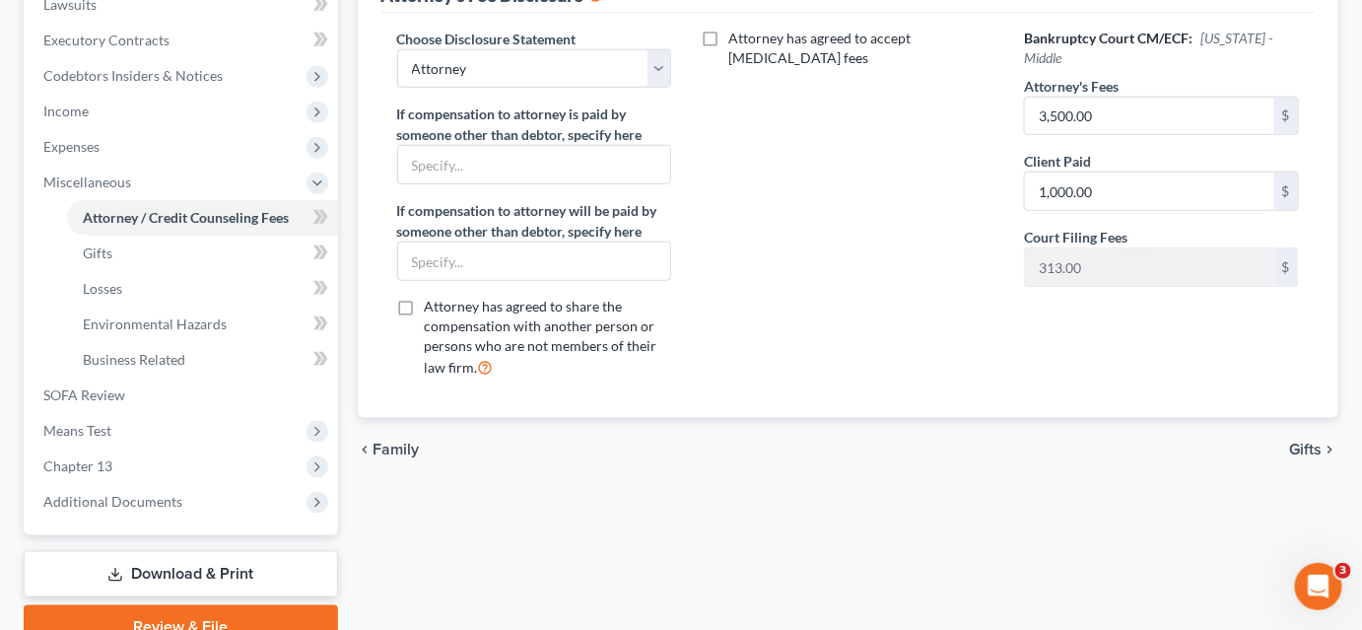
click at [195, 567] on link "Download & Print" at bounding box center [181, 574] width 314 height 46
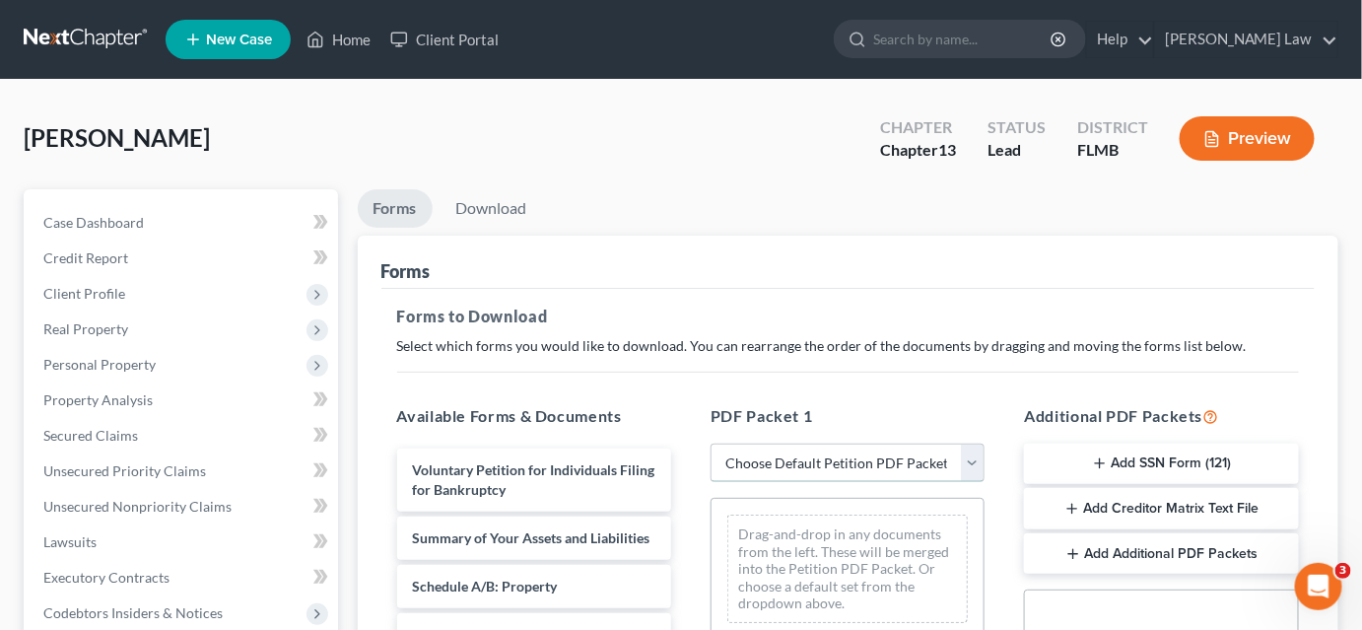
click at [737, 463] on select "Choose Default Petition PDF Packet Complete Bankruptcy Petition (all forms and …" at bounding box center [847, 462] width 274 height 39
select select "0"
click at [710, 443] on select "Choose Default Petition PDF Packet Complete Bankruptcy Petition (all forms and …" at bounding box center [847, 462] width 274 height 39
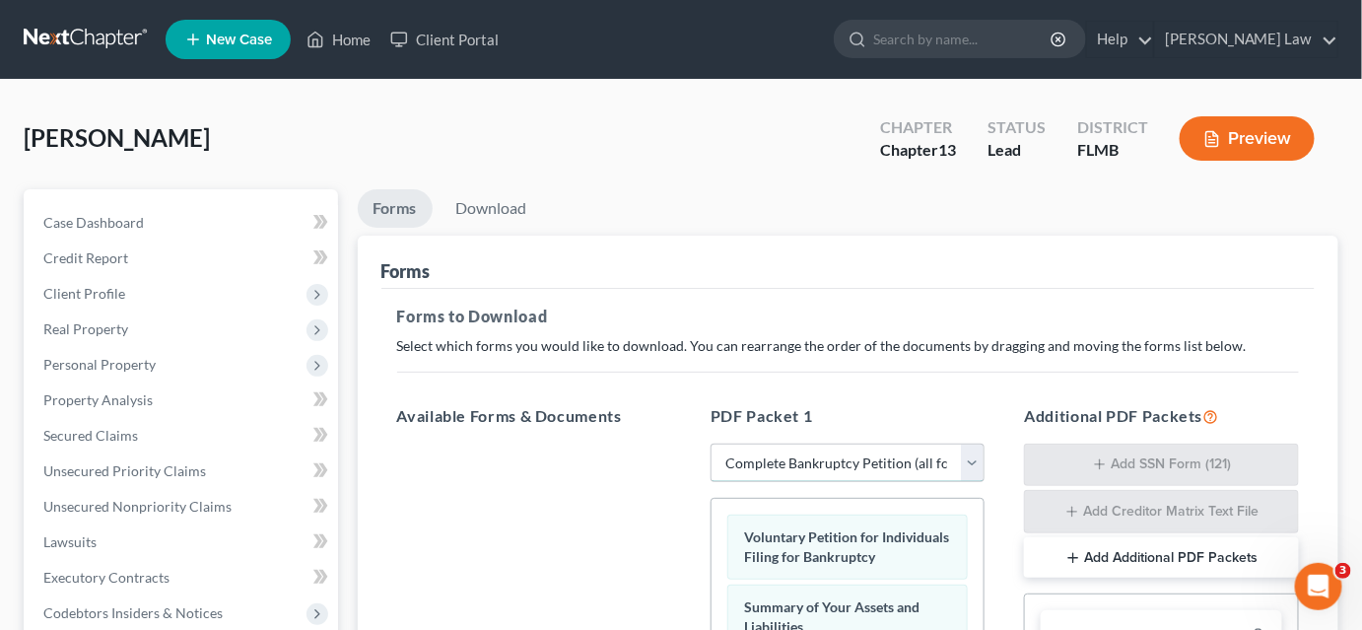
scroll to position [358, 0]
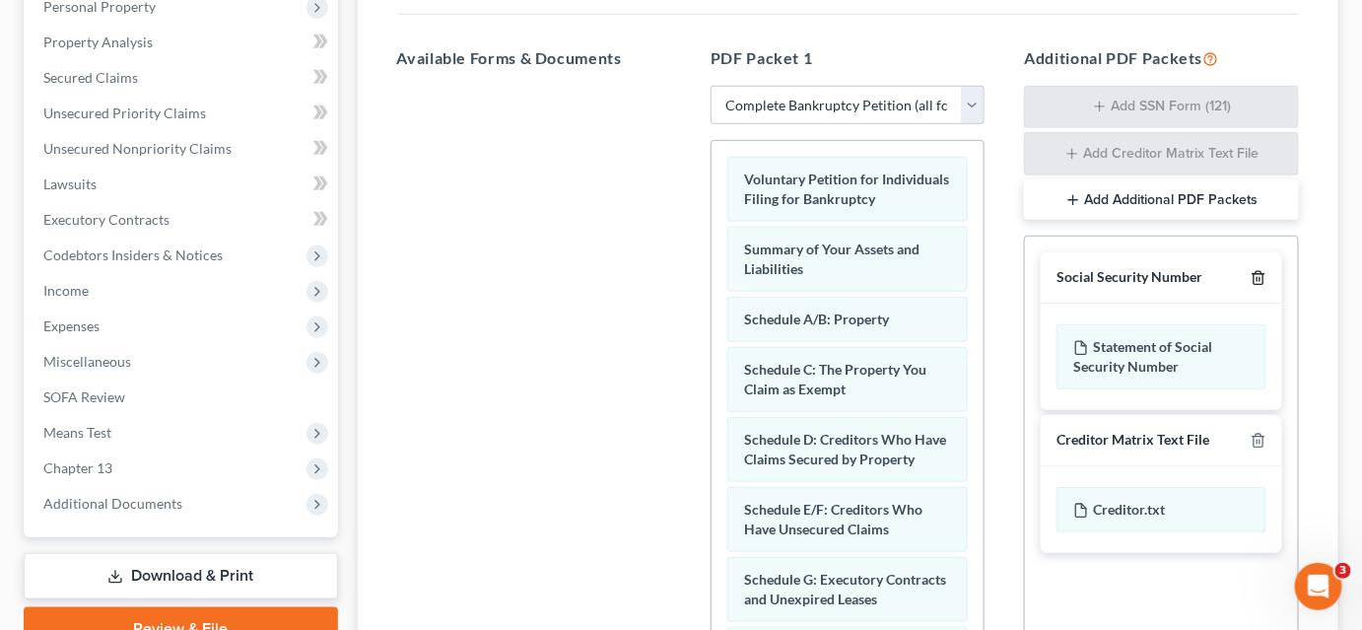
click at [1262, 278] on icon "button" at bounding box center [1258, 278] width 16 height 16
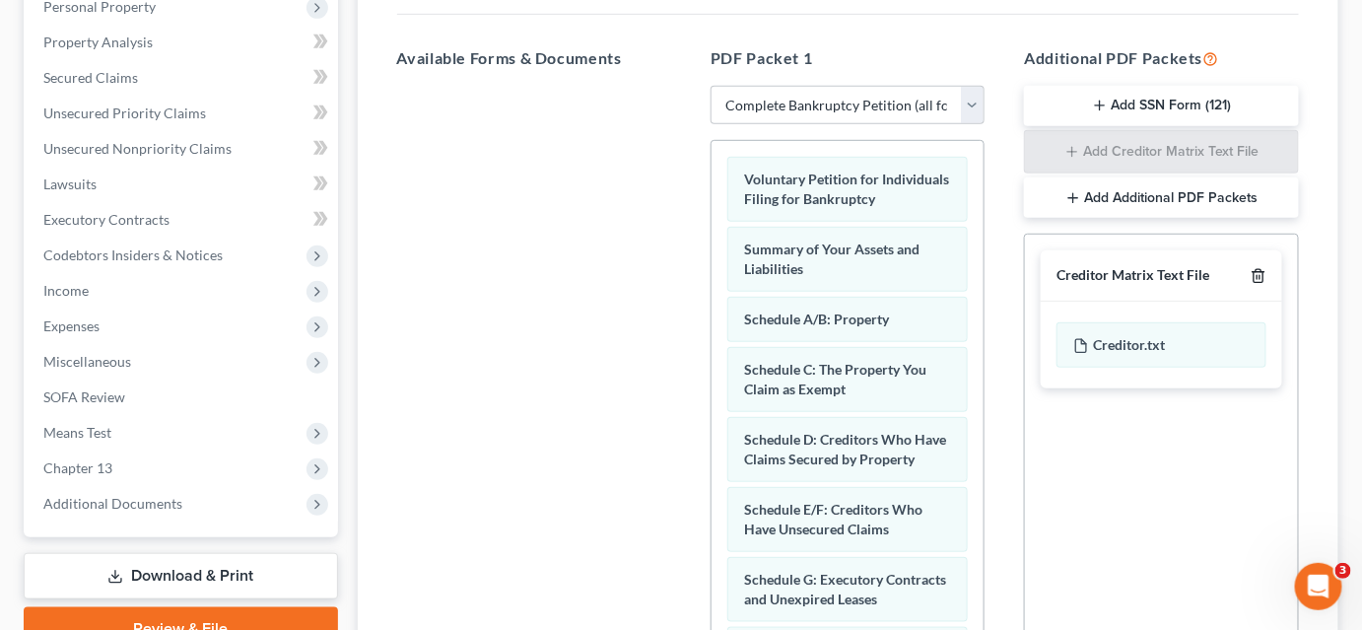
click at [1262, 278] on icon "button" at bounding box center [1258, 276] width 16 height 16
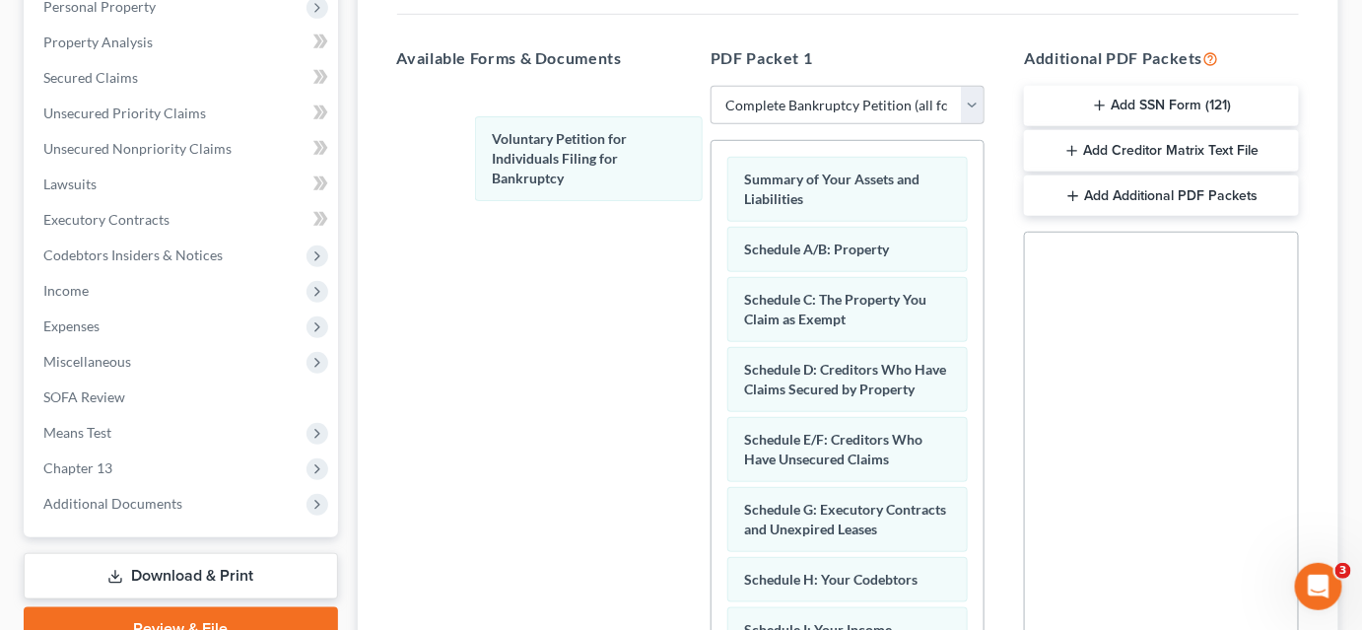
drag, startPoint x: 855, startPoint y: 231, endPoint x: 600, endPoint y: 193, distance: 258.0
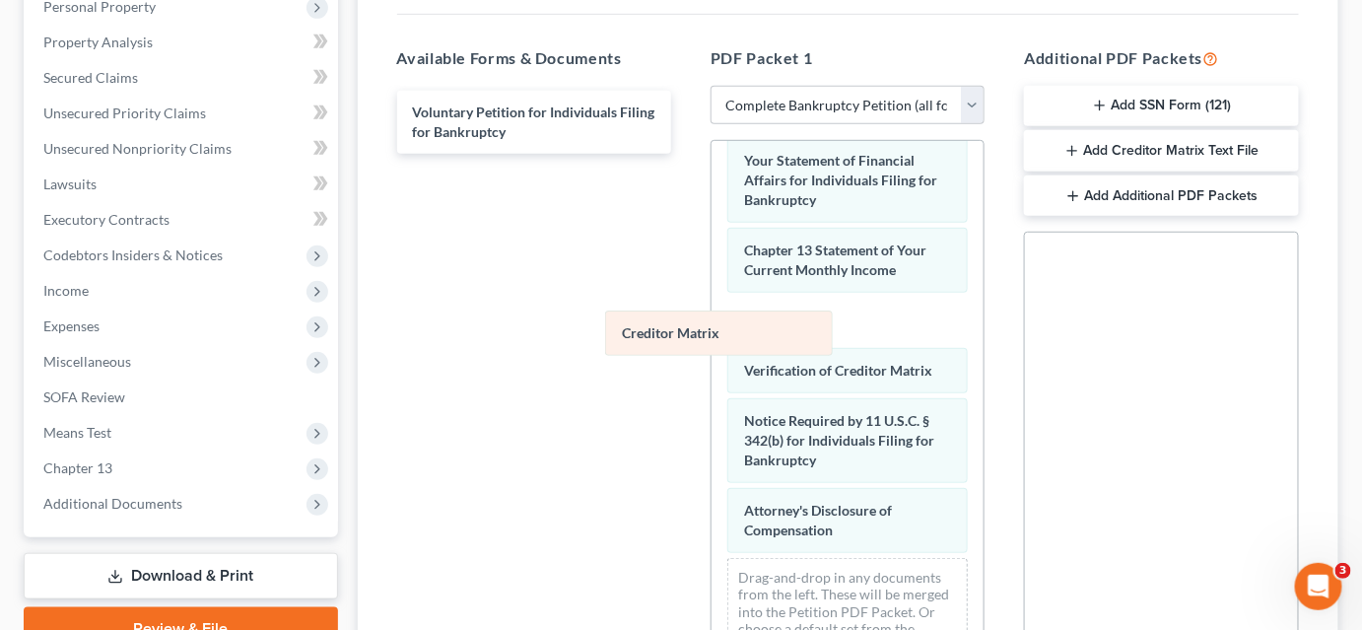
drag, startPoint x: 824, startPoint y: 306, endPoint x: 458, endPoint y: 233, distance: 373.0
click at [711, 238] on div "Creditor Matrix Summary of Your Assets and Liabilities Schedule A/B: Property S…" at bounding box center [847, 91] width 272 height 1180
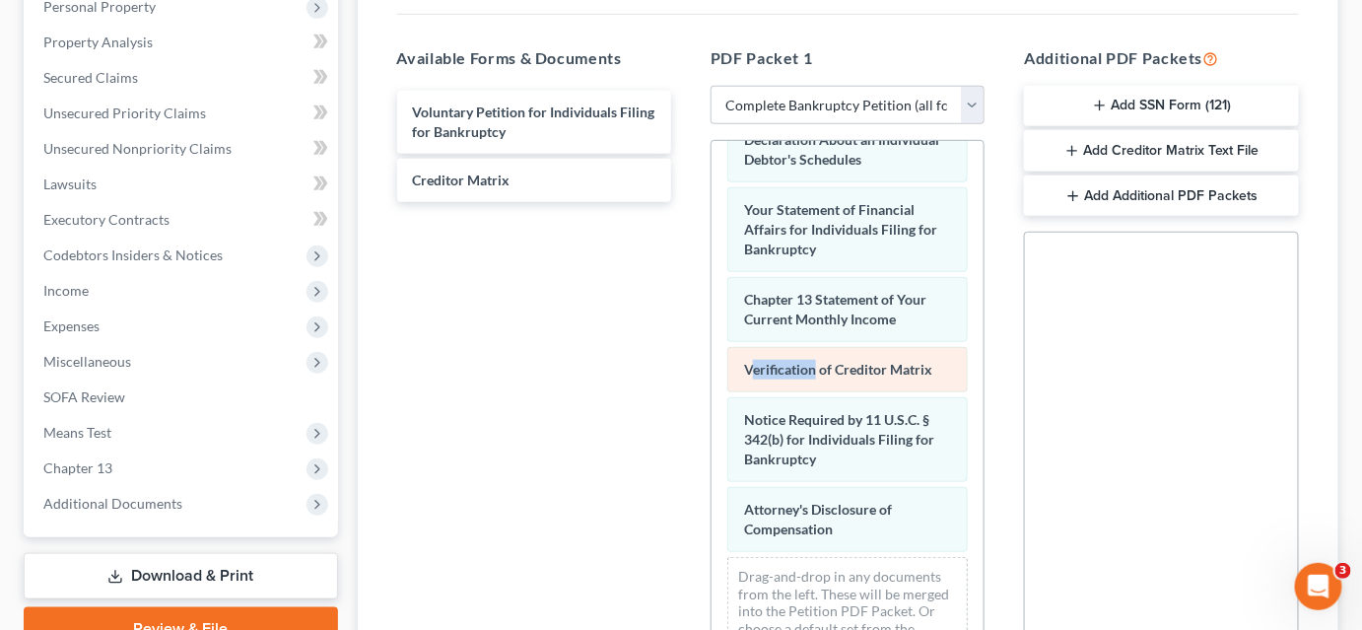
drag, startPoint x: 810, startPoint y: 354, endPoint x: 739, endPoint y: 372, distance: 73.1
click at [739, 372] on div "Summary of Your Assets and Liabilities Schedule A/B: Property Schedule C: The P…" at bounding box center [847, 116] width 272 height 1130
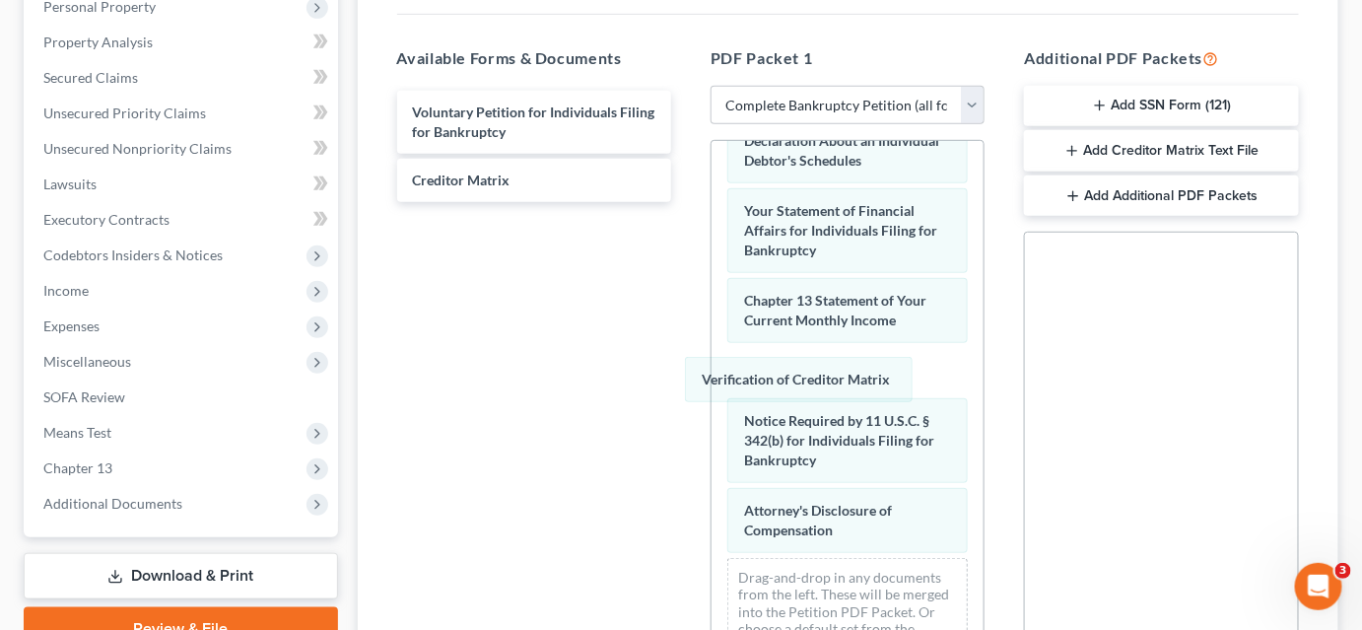
drag, startPoint x: 851, startPoint y: 370, endPoint x: 600, endPoint y: 300, distance: 260.8
click at [711, 309] on div "Verification of Creditor Matrix Summary of Your Assets and Liabilities Schedule…" at bounding box center [847, 116] width 272 height 1129
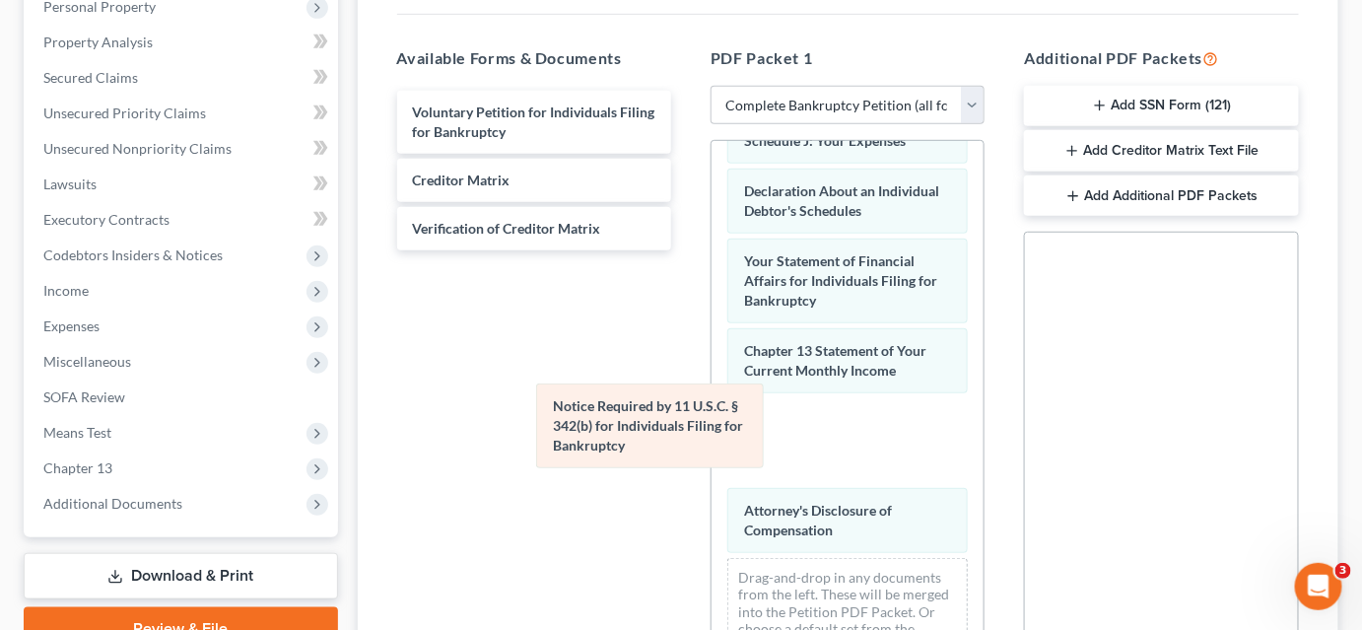
drag, startPoint x: 851, startPoint y: 422, endPoint x: 584, endPoint y: 362, distance: 273.7
click at [711, 376] on div "Notice Required by 11 U.S.C. § 342(b) for Individuals Filing for Bankruptcy Sum…" at bounding box center [847, 141] width 272 height 1079
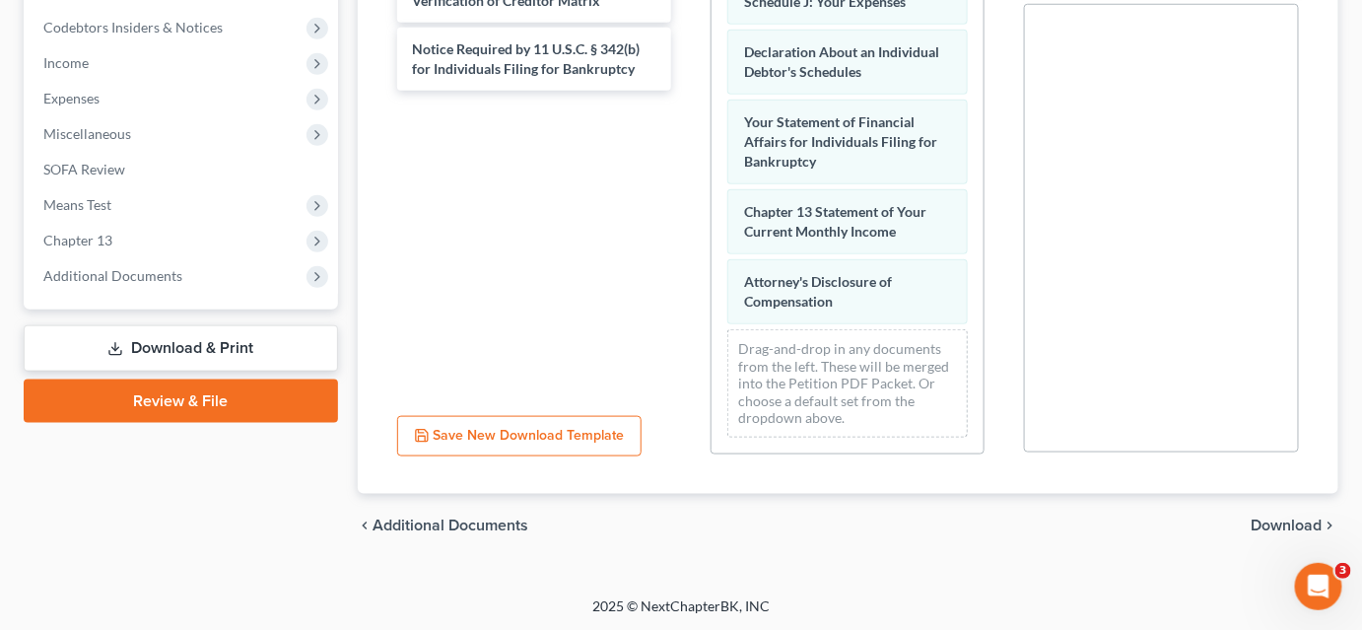
click at [1261, 524] on span "Download" at bounding box center [1286, 525] width 71 height 16
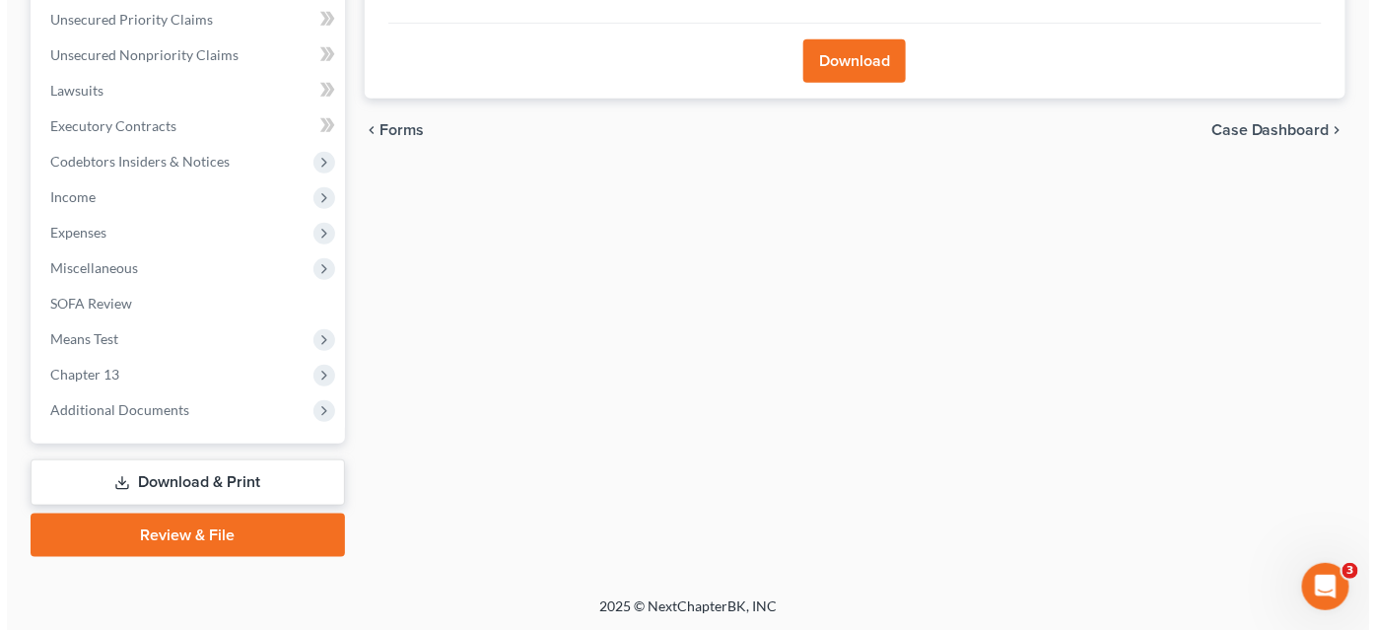
scroll to position [93, 0]
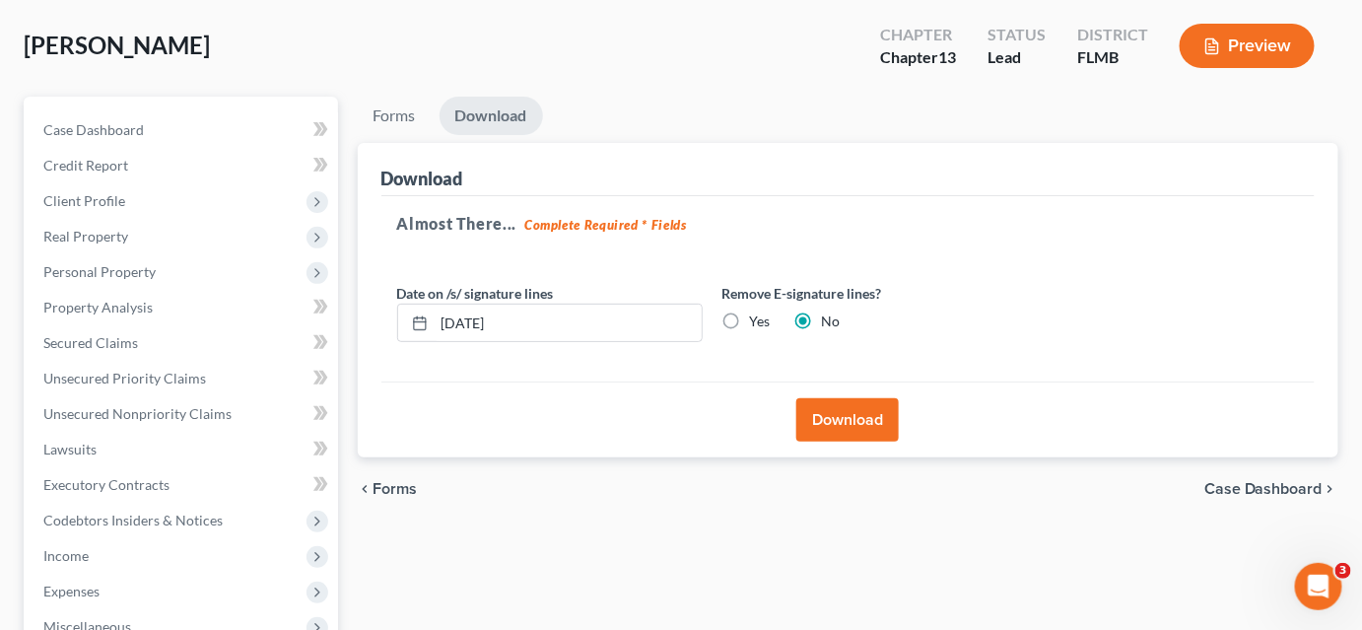
click at [857, 413] on button "Download" at bounding box center [847, 419] width 102 height 43
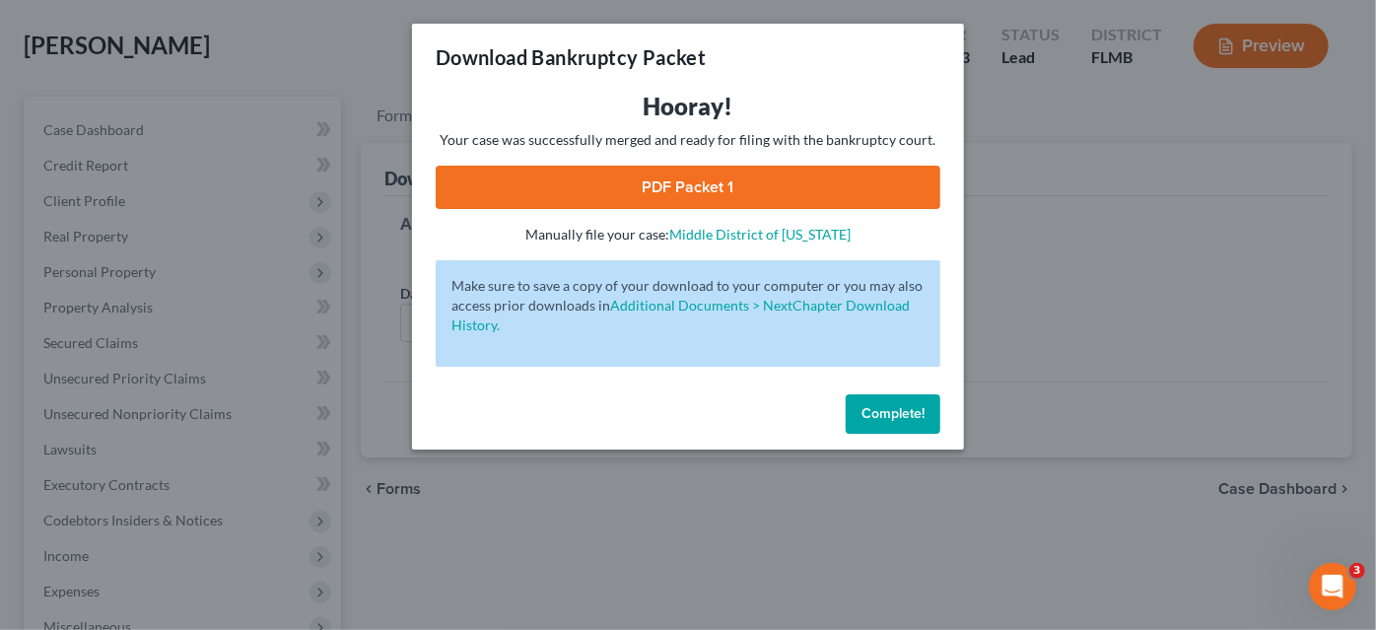
click at [757, 195] on link "PDF Packet 1" at bounding box center [688, 187] width 505 height 43
